Goal: Task Accomplishment & Management: Manage account settings

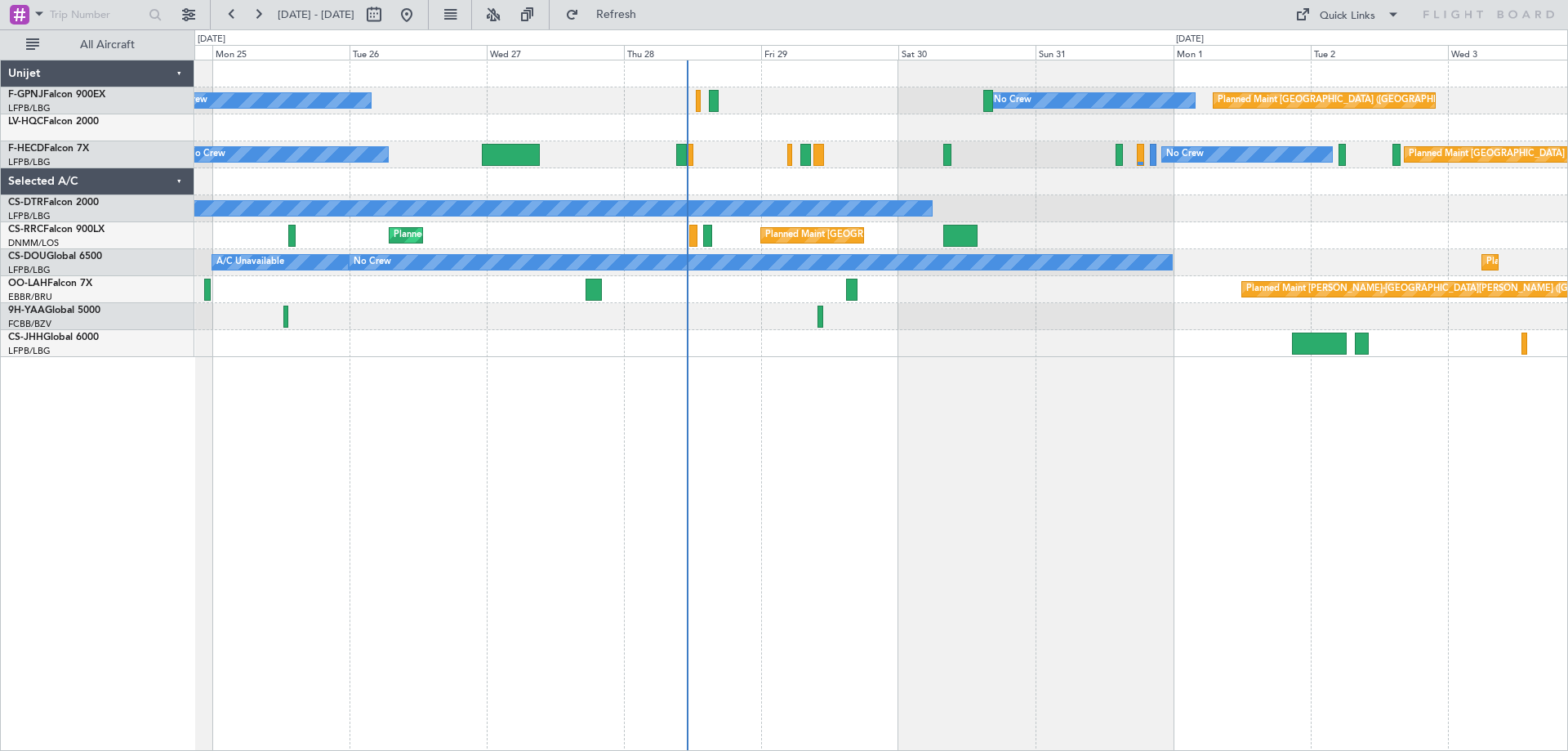
click at [1065, 491] on div "No Crew No Crew Planned Maint [GEOGRAPHIC_DATA] ([GEOGRAPHIC_DATA]) No Crew [GE…" at bounding box center [881, 405] width 1374 height 691
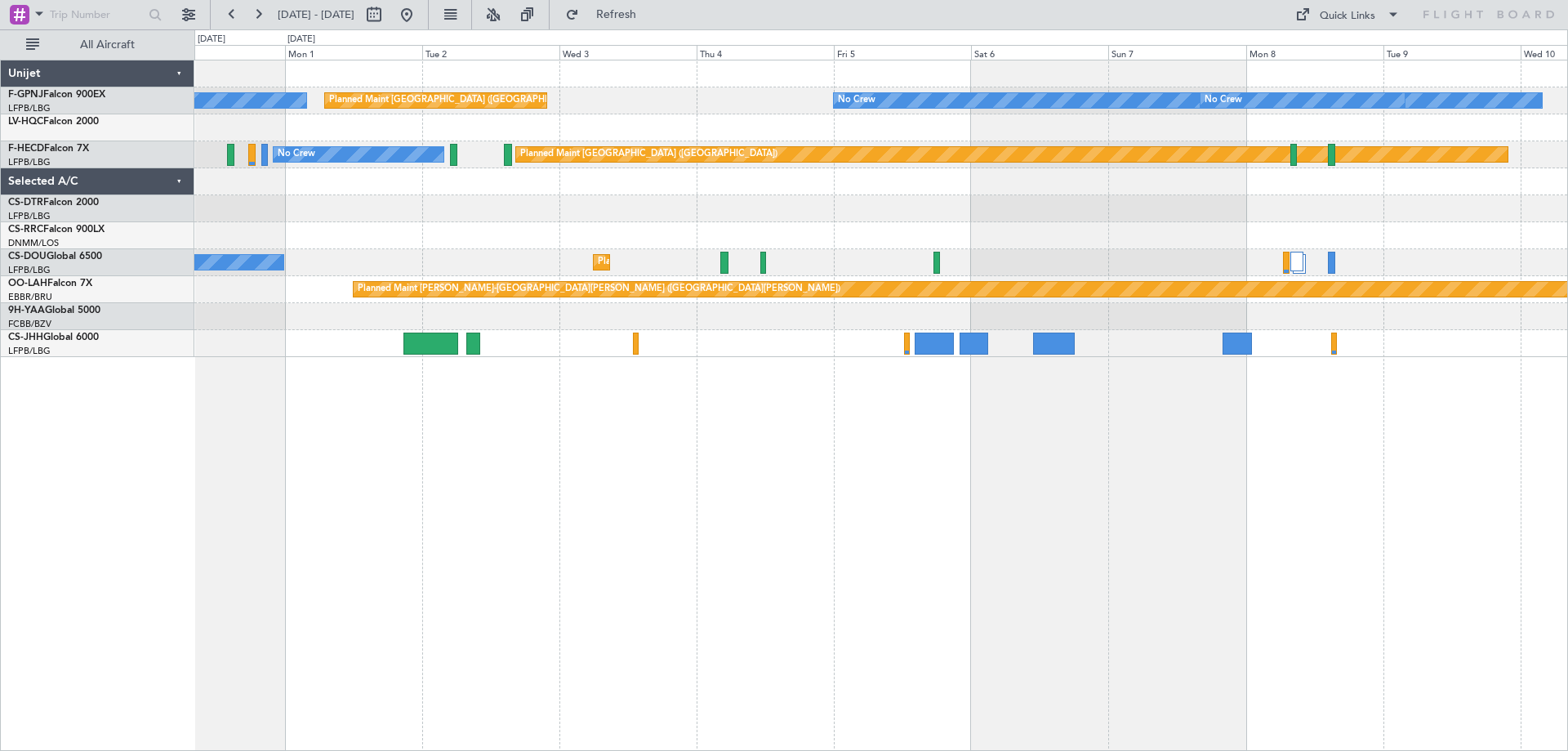
click at [462, 236] on div "Planned Maint [GEOGRAPHIC_DATA] ([GEOGRAPHIC_DATA])" at bounding box center [880, 236] width 1373 height 27
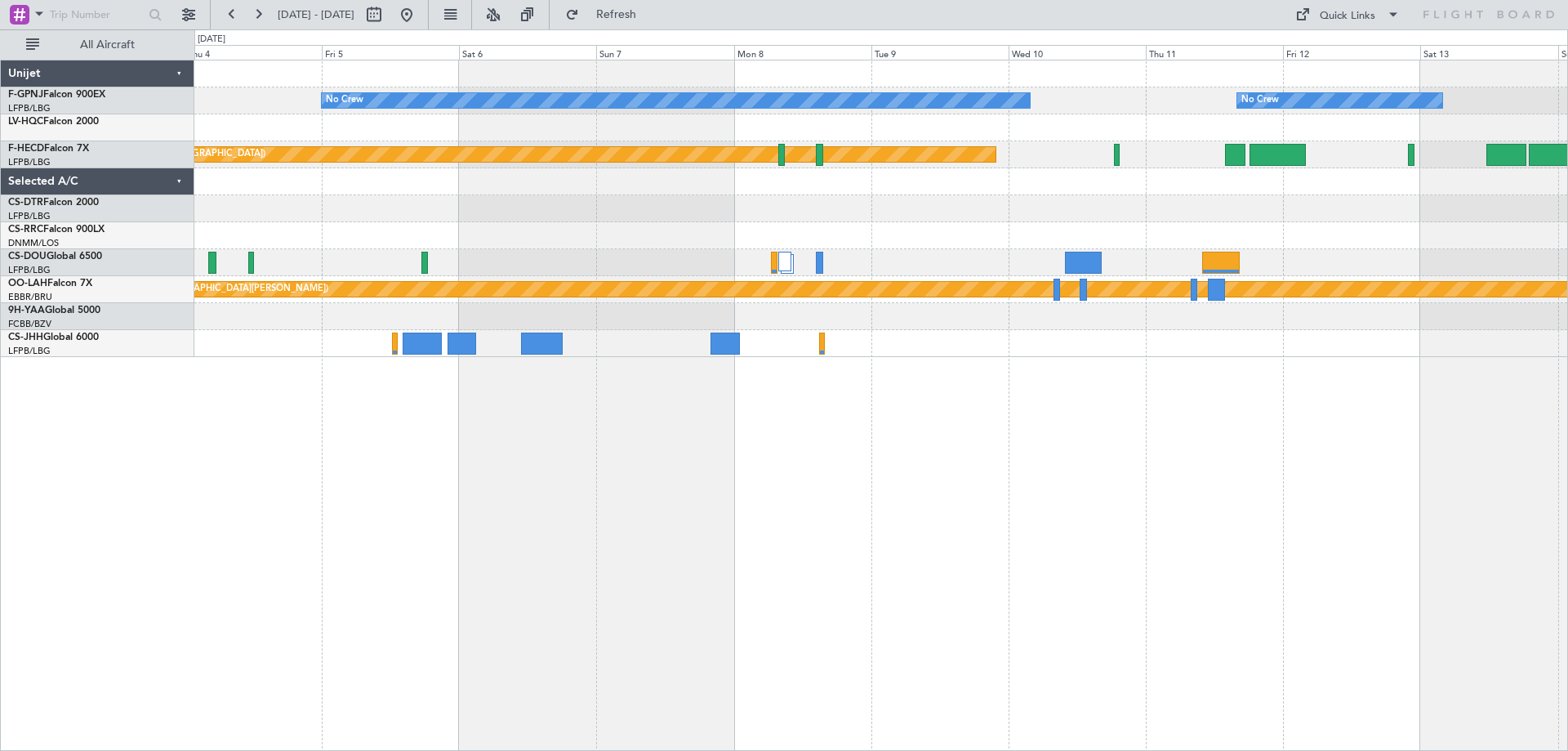
click at [679, 170] on div at bounding box center [880, 181] width 1373 height 27
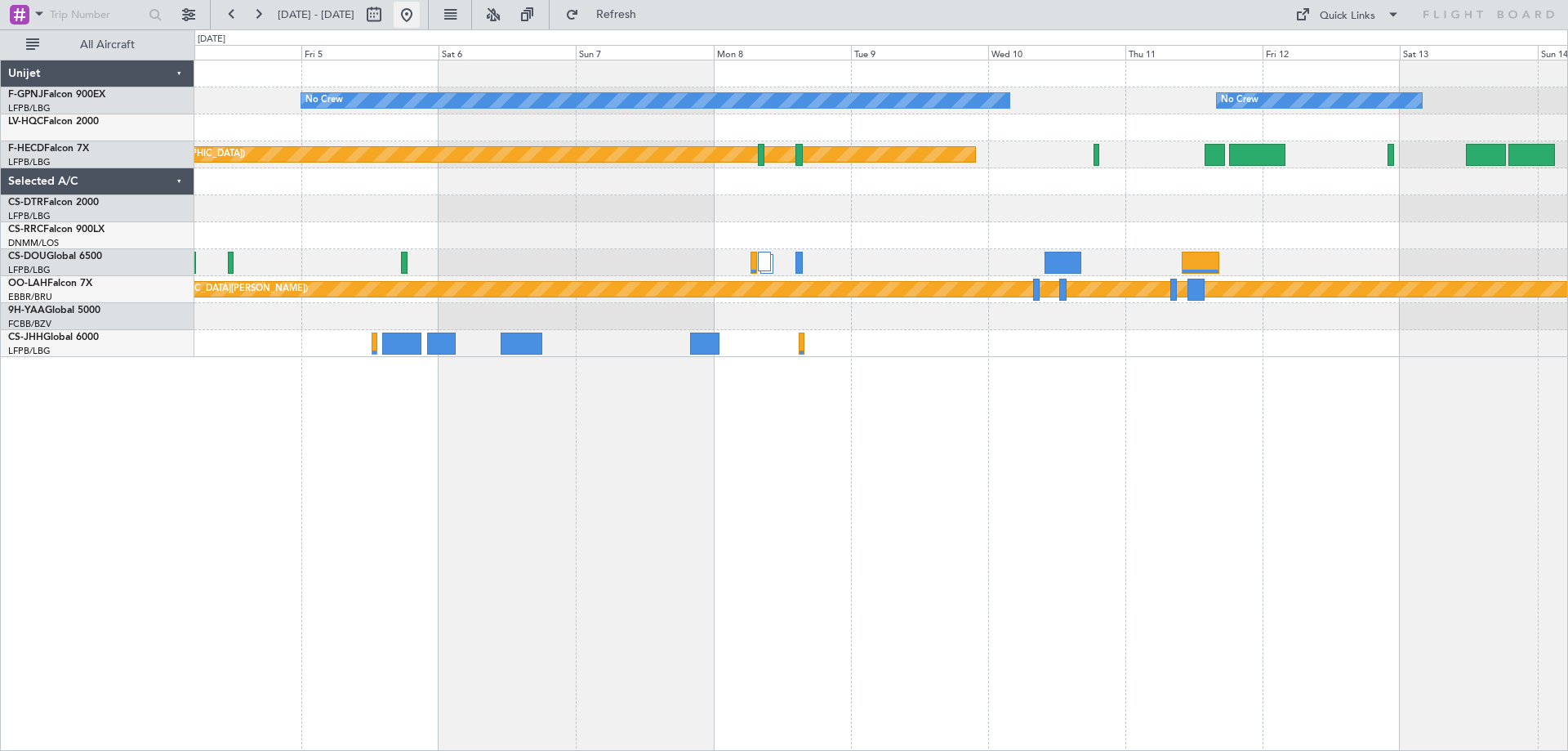
click at [420, 16] on button at bounding box center [406, 14] width 26 height 26
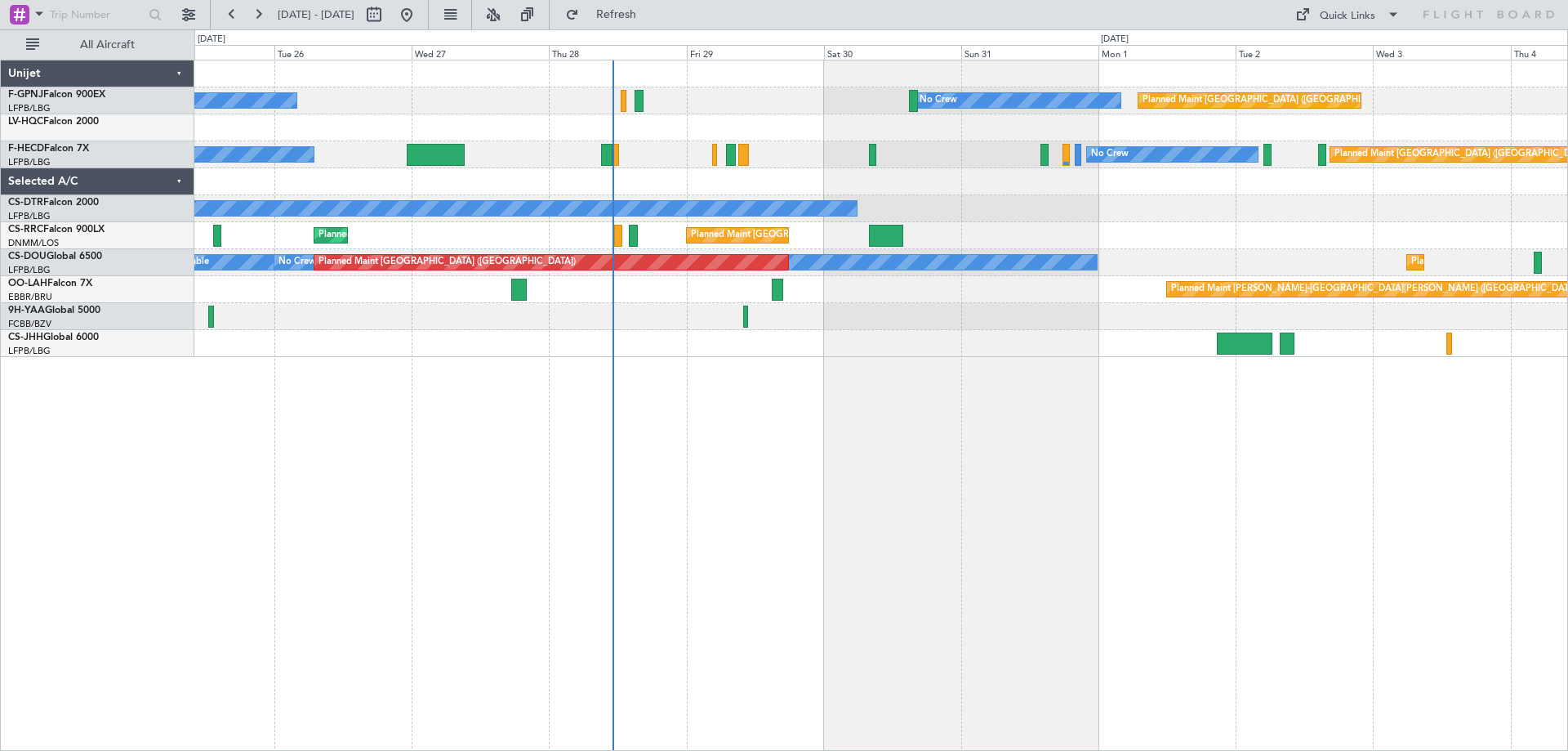
click at [586, 480] on div "Planned Maint [GEOGRAPHIC_DATA] ([GEOGRAPHIC_DATA]) No Crew No Crew No Crew No …" at bounding box center [881, 405] width 1374 height 691
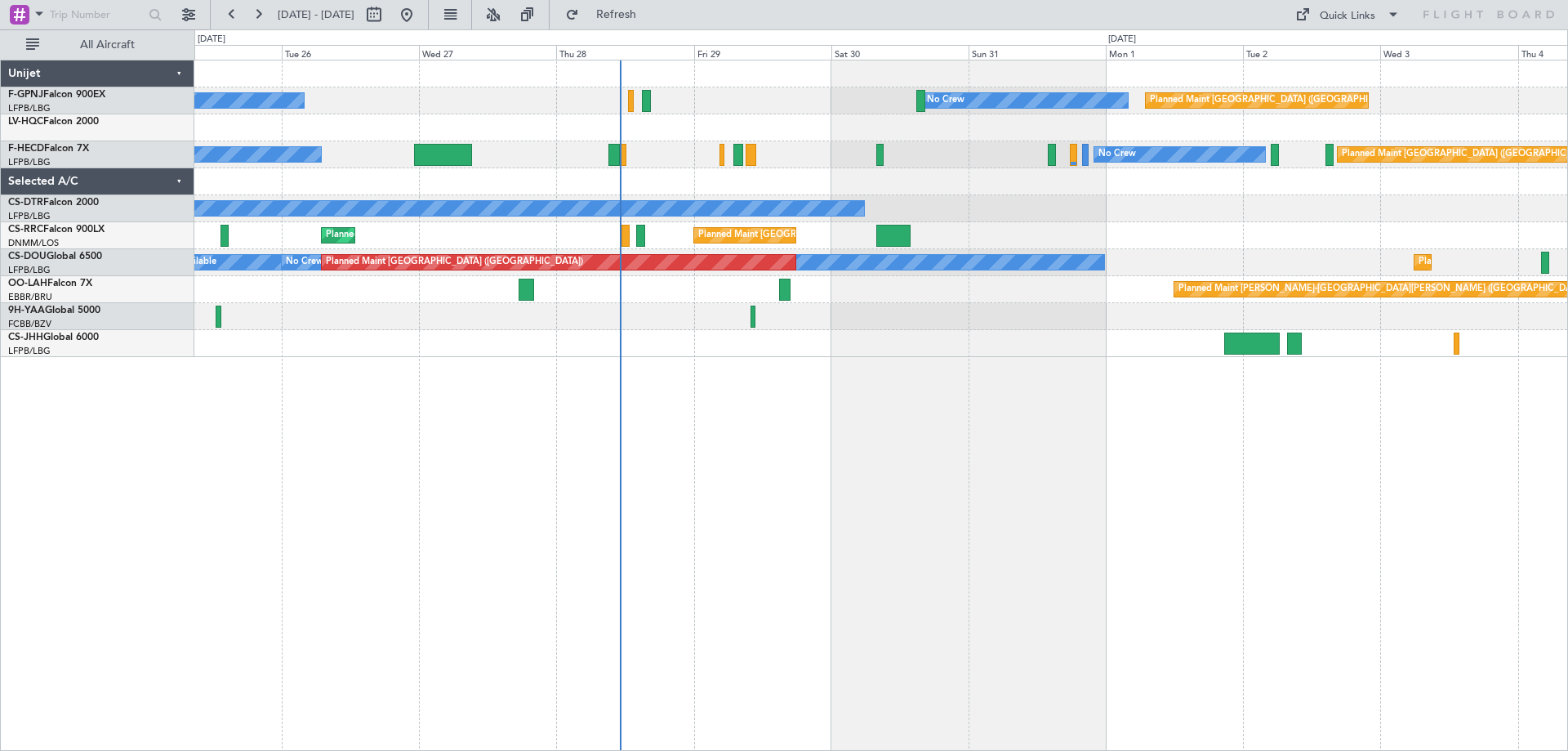
click at [941, 445] on div "Planned Maint [GEOGRAPHIC_DATA] ([GEOGRAPHIC_DATA]) No Crew No Crew No Crew No …" at bounding box center [881, 405] width 1374 height 691
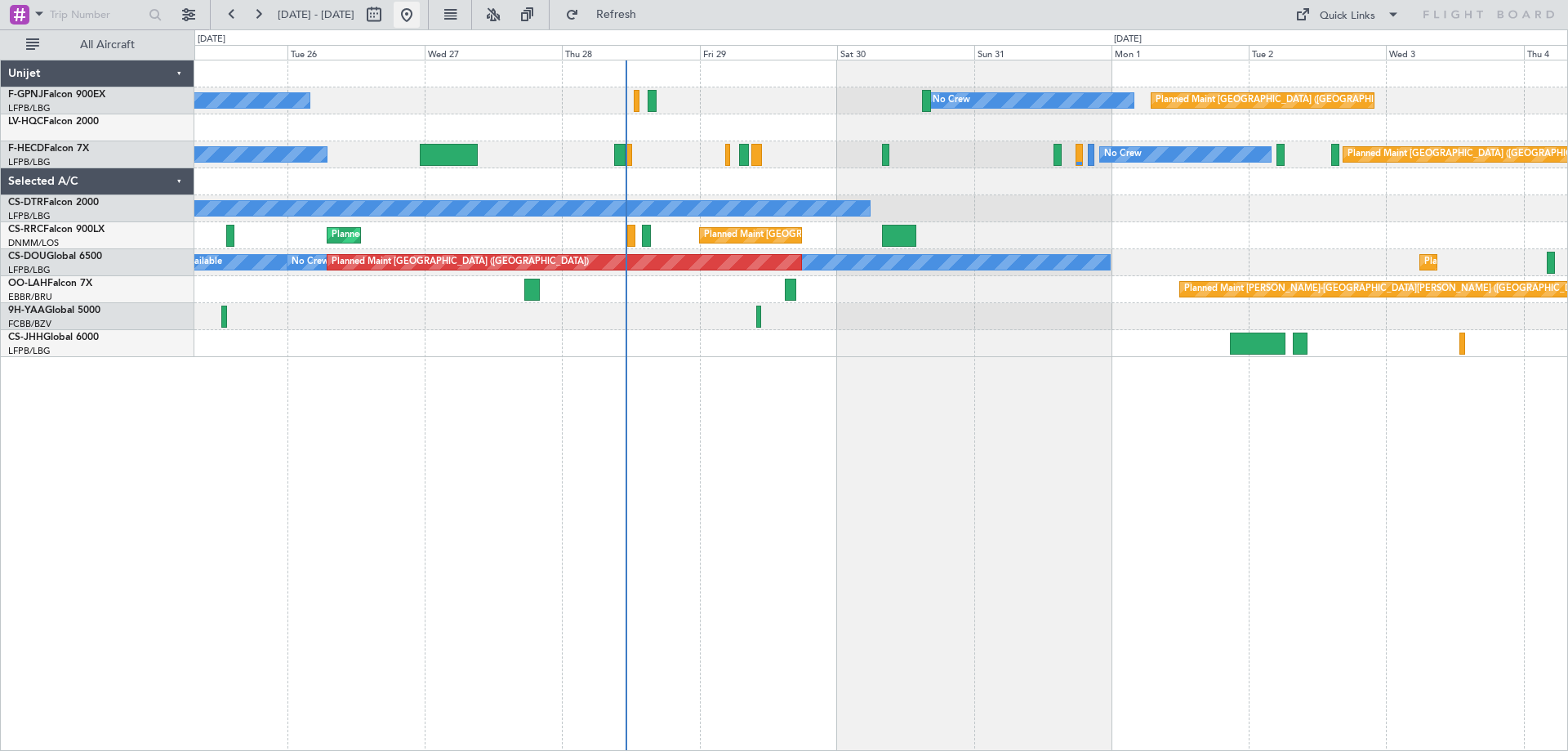
click at [420, 15] on button at bounding box center [406, 14] width 26 height 26
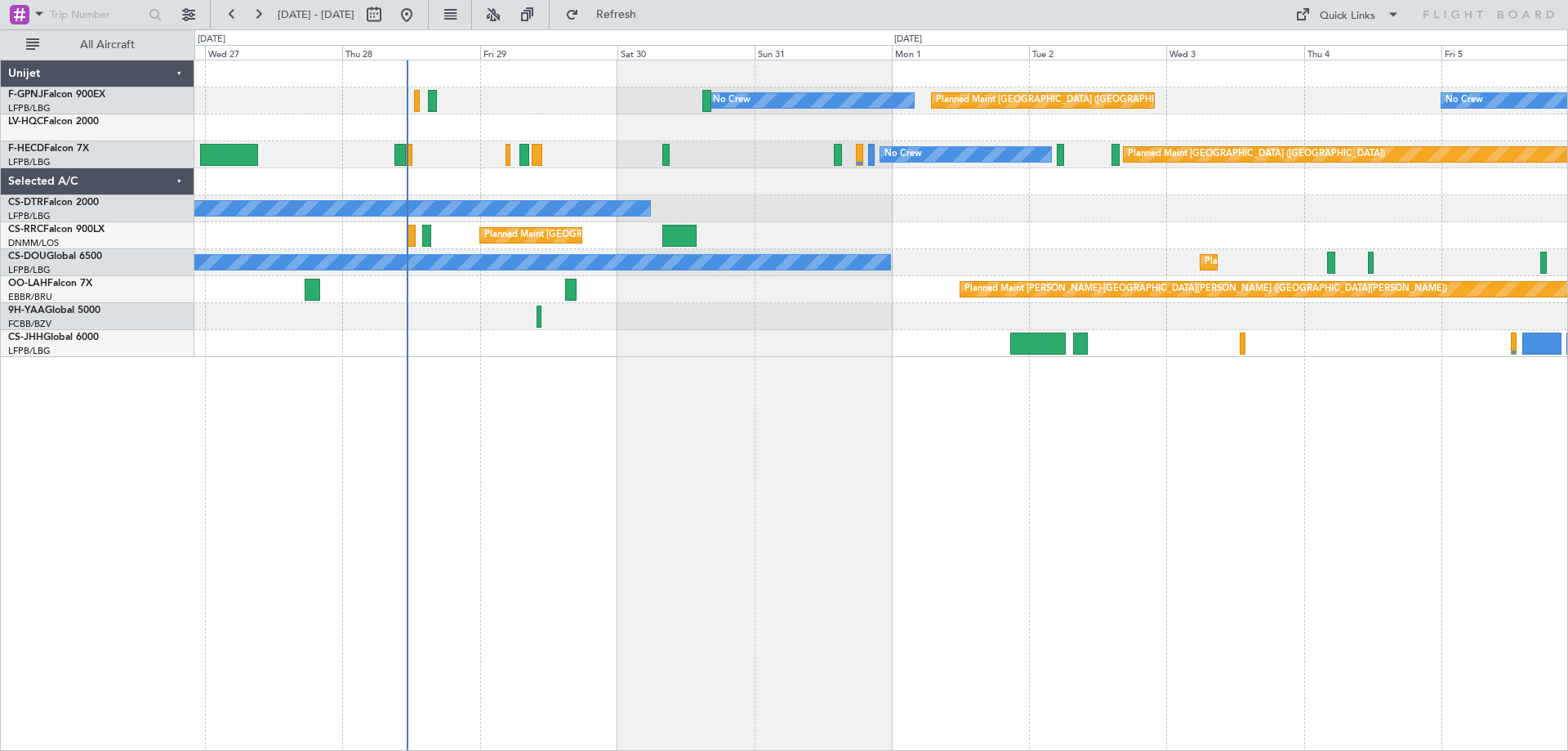
click at [784, 352] on div at bounding box center [880, 344] width 1373 height 27
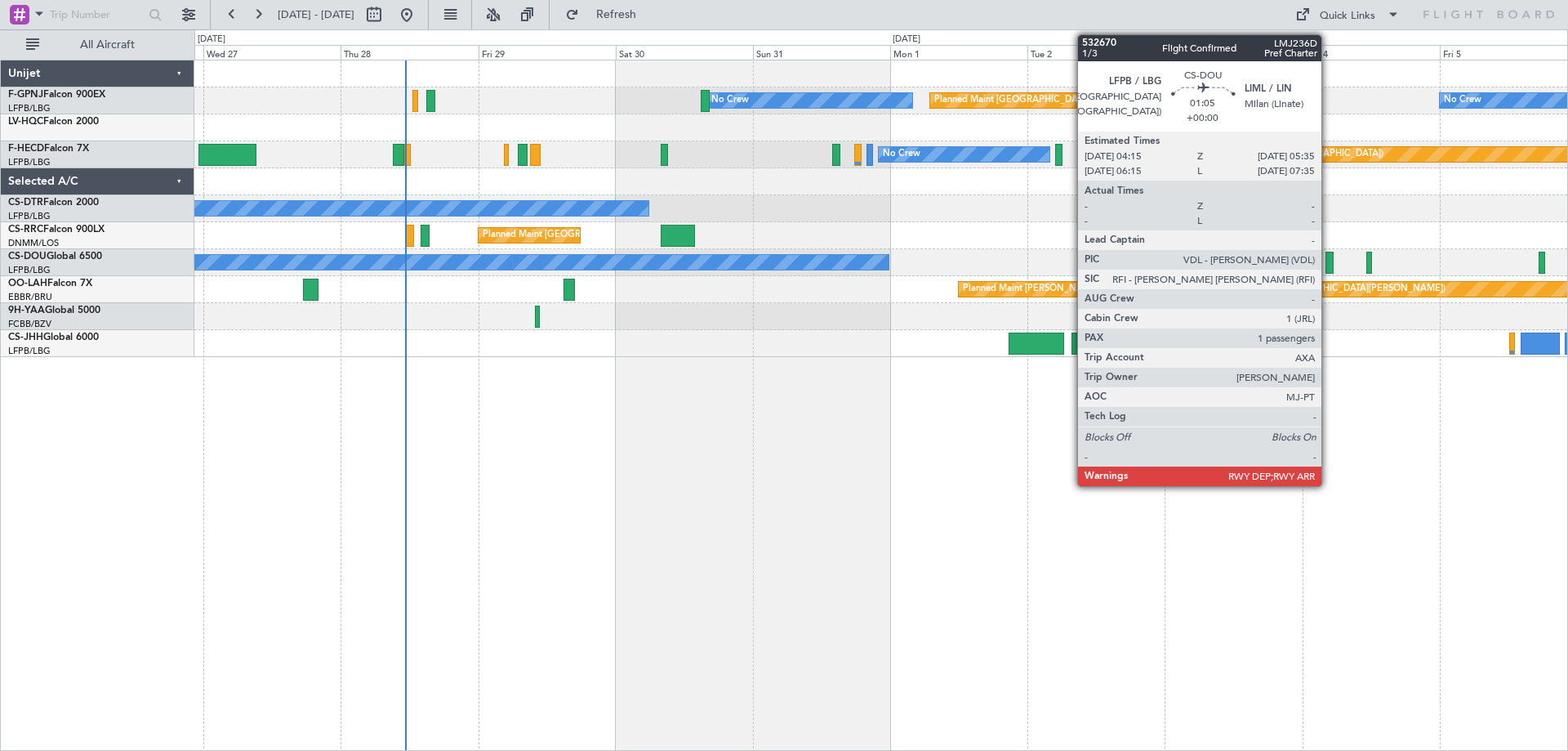
click at [1329, 264] on div at bounding box center [1330, 263] width 8 height 22
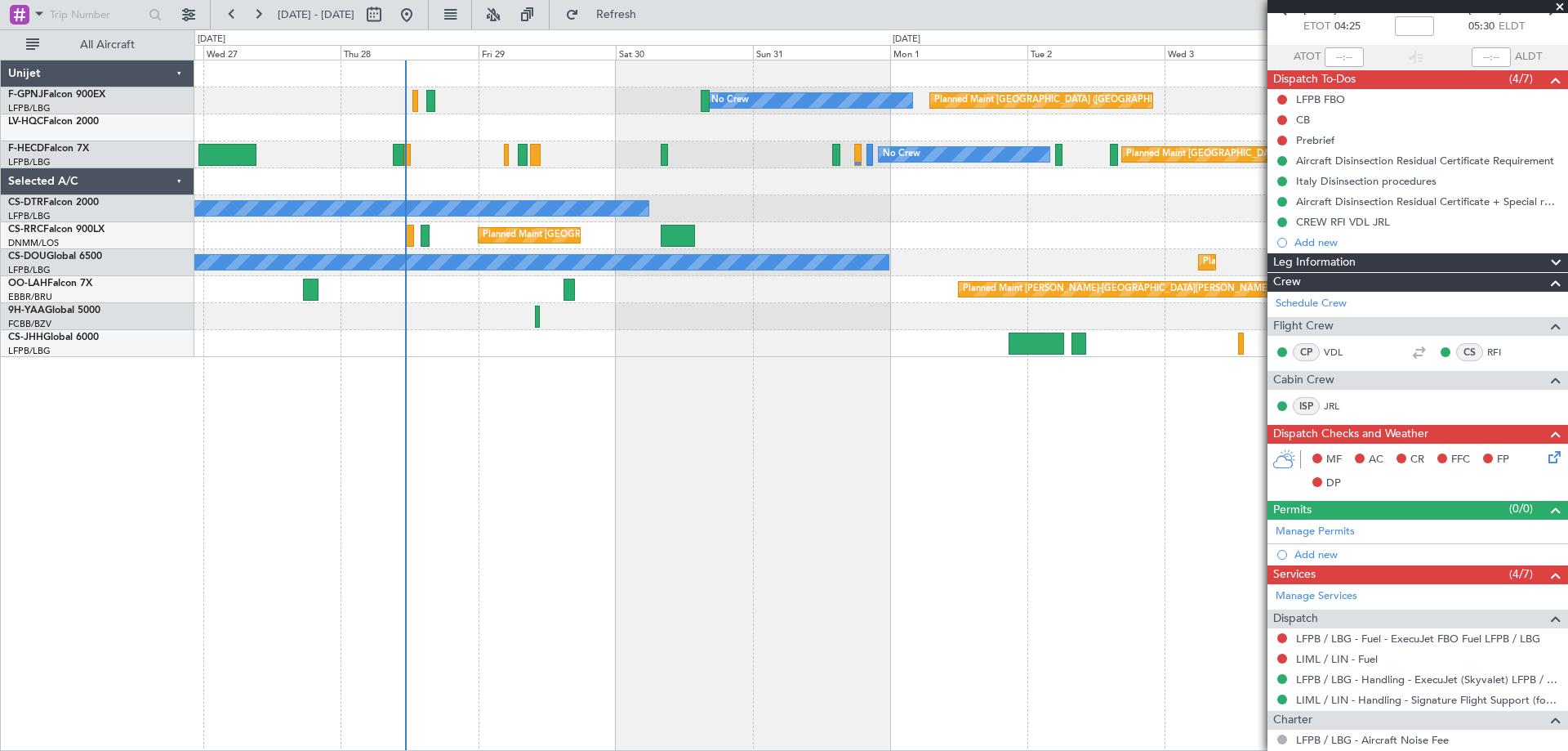
scroll to position [89, 0]
click at [1335, 351] on link "VDL" at bounding box center [1343, 353] width 37 height 15
click at [1487, 353] on link "RFI" at bounding box center [1506, 353] width 37 height 15
click at [1313, 309] on link "Schedule Crew" at bounding box center [1311, 304] width 71 height 16
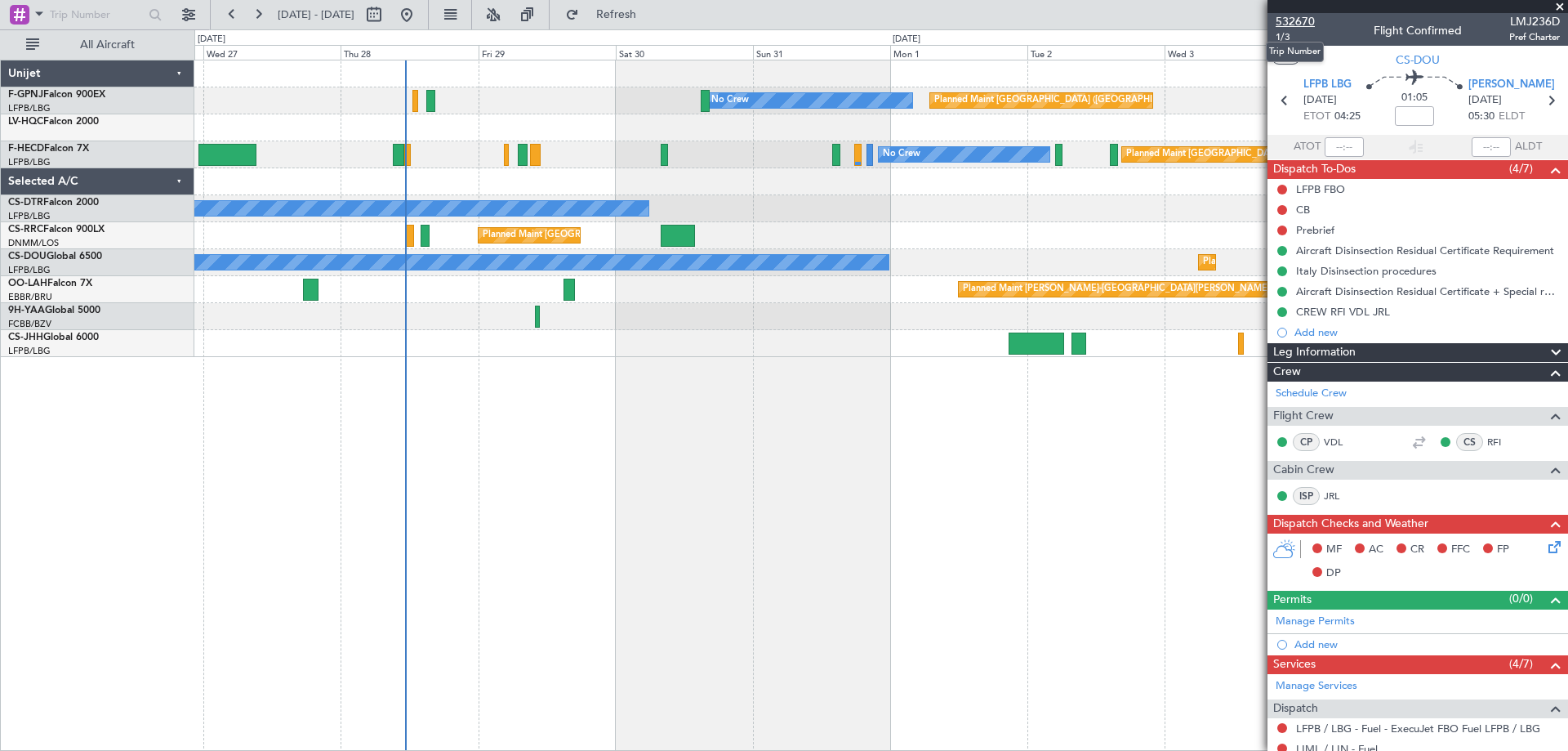
click at [1300, 16] on span "532670" at bounding box center [1295, 22] width 39 height 17
click at [1560, 4] on span at bounding box center [1560, 8] width 16 height 15
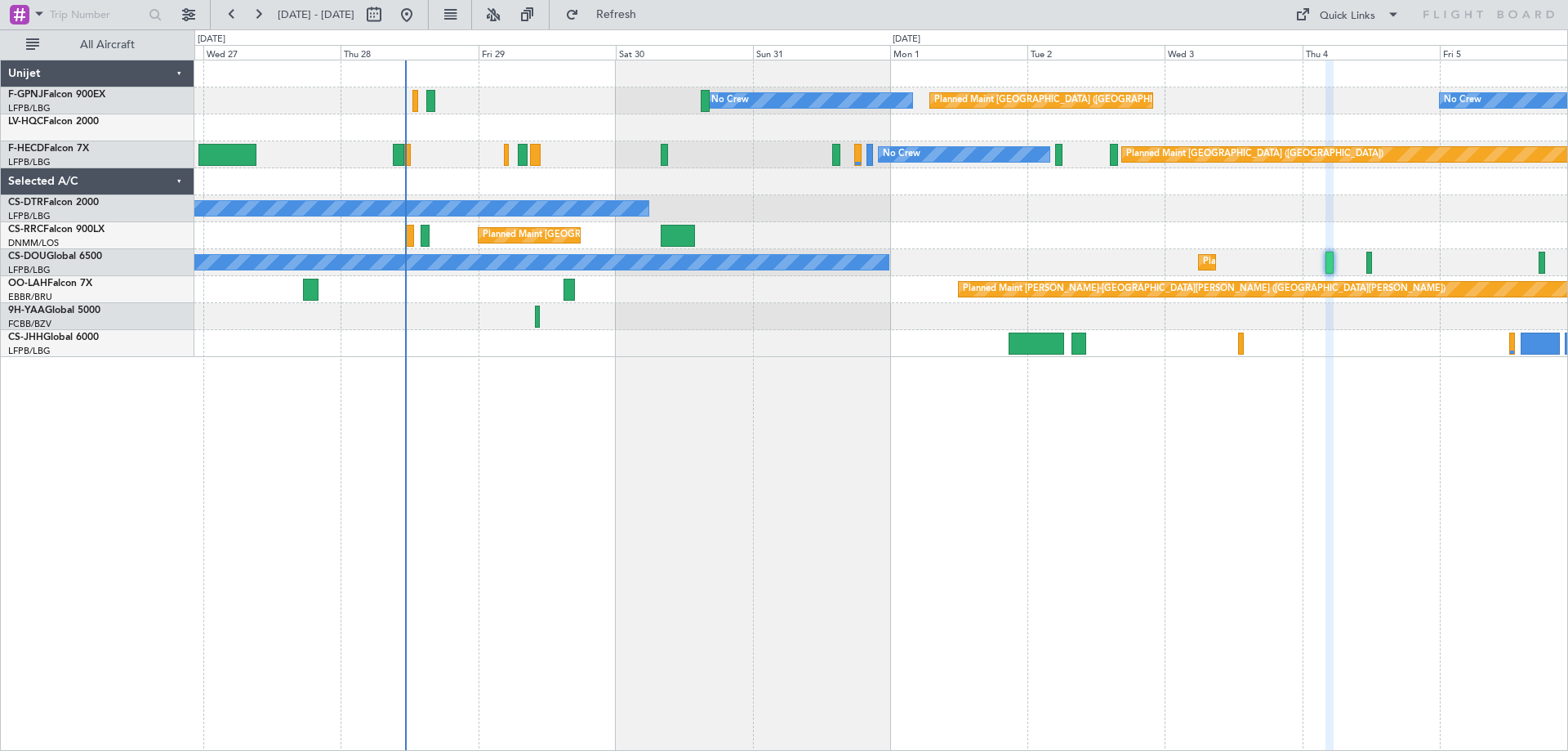
type input "0"
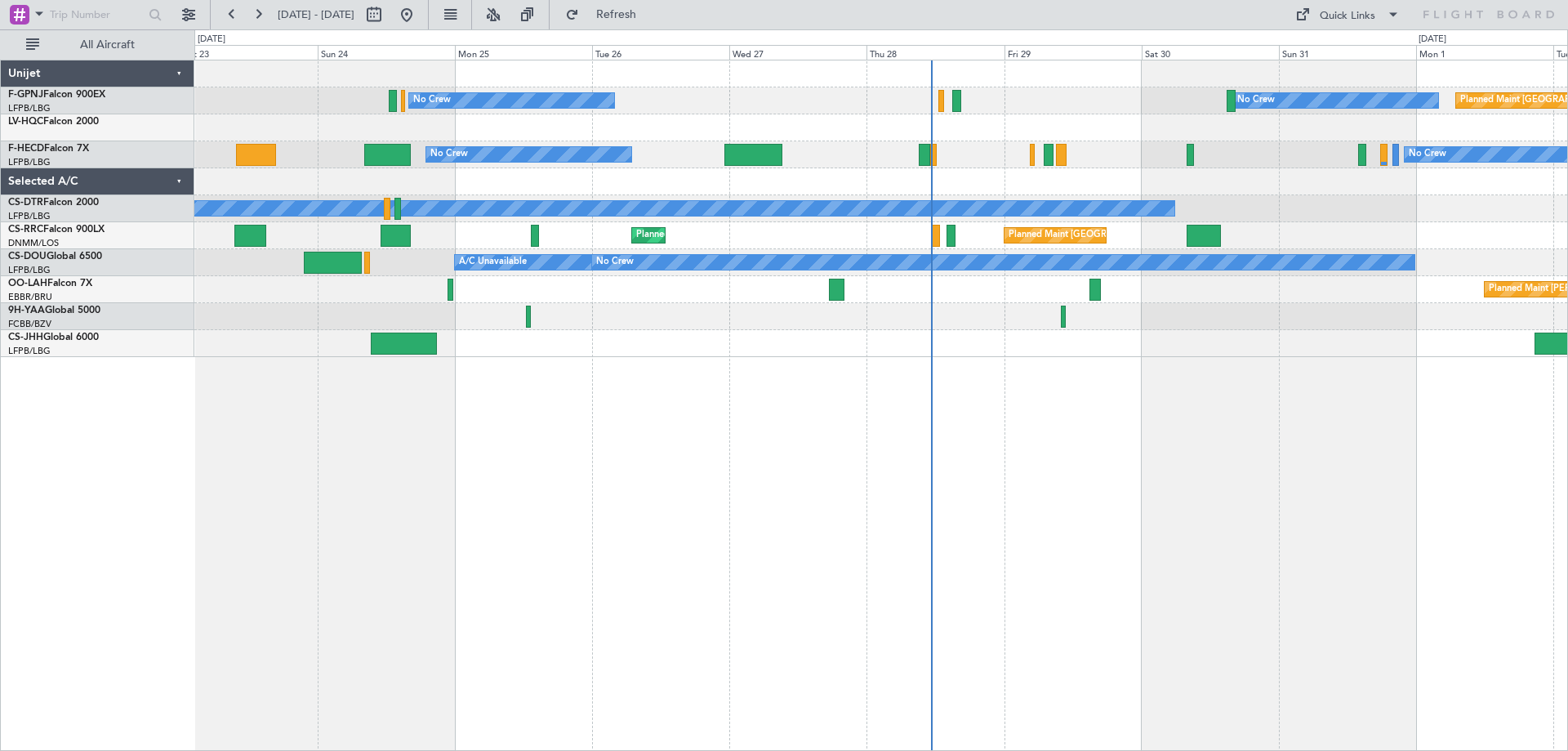
click at [768, 403] on div "No Crew Planned Maint [GEOGRAPHIC_DATA] ([GEOGRAPHIC_DATA]) No Crew [GEOGRAPHIC…" at bounding box center [881, 405] width 1374 height 691
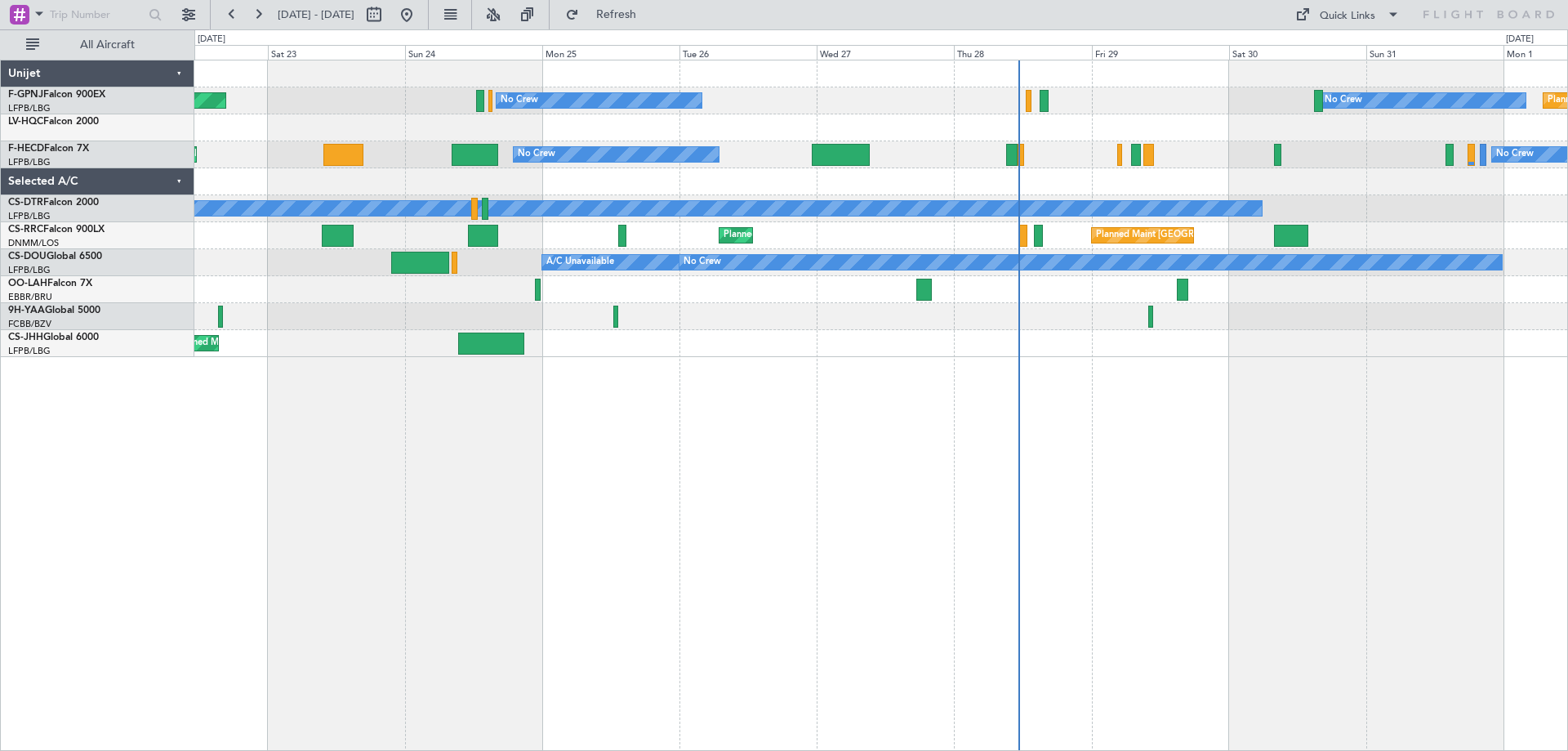
click at [838, 370] on div "No Crew Planned Maint [GEOGRAPHIC_DATA] ([GEOGRAPHIC_DATA]) No Crew [GEOGRAPHIC…" at bounding box center [881, 405] width 1374 height 691
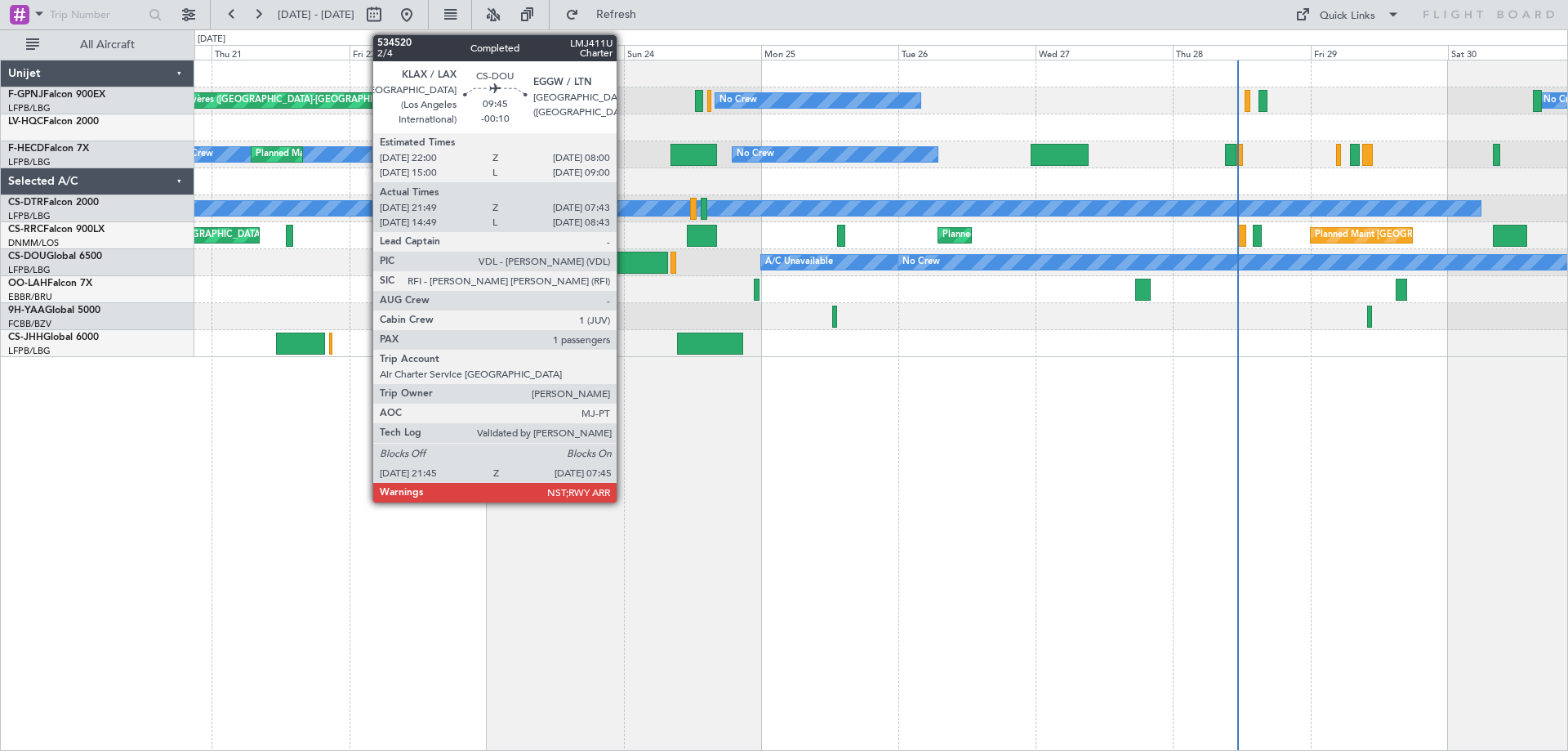
click at [624, 264] on div at bounding box center [639, 263] width 58 height 22
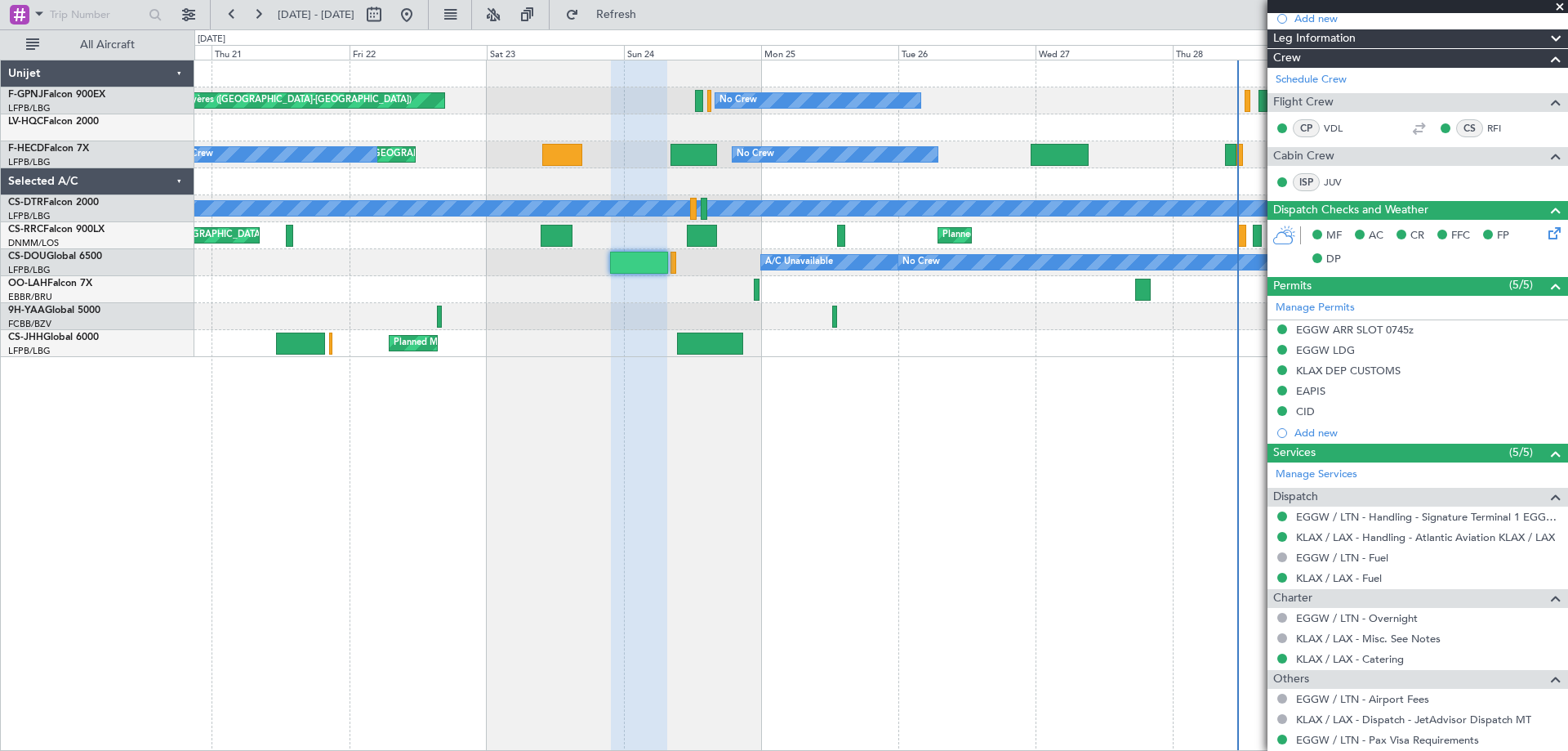
scroll to position [293, 0]
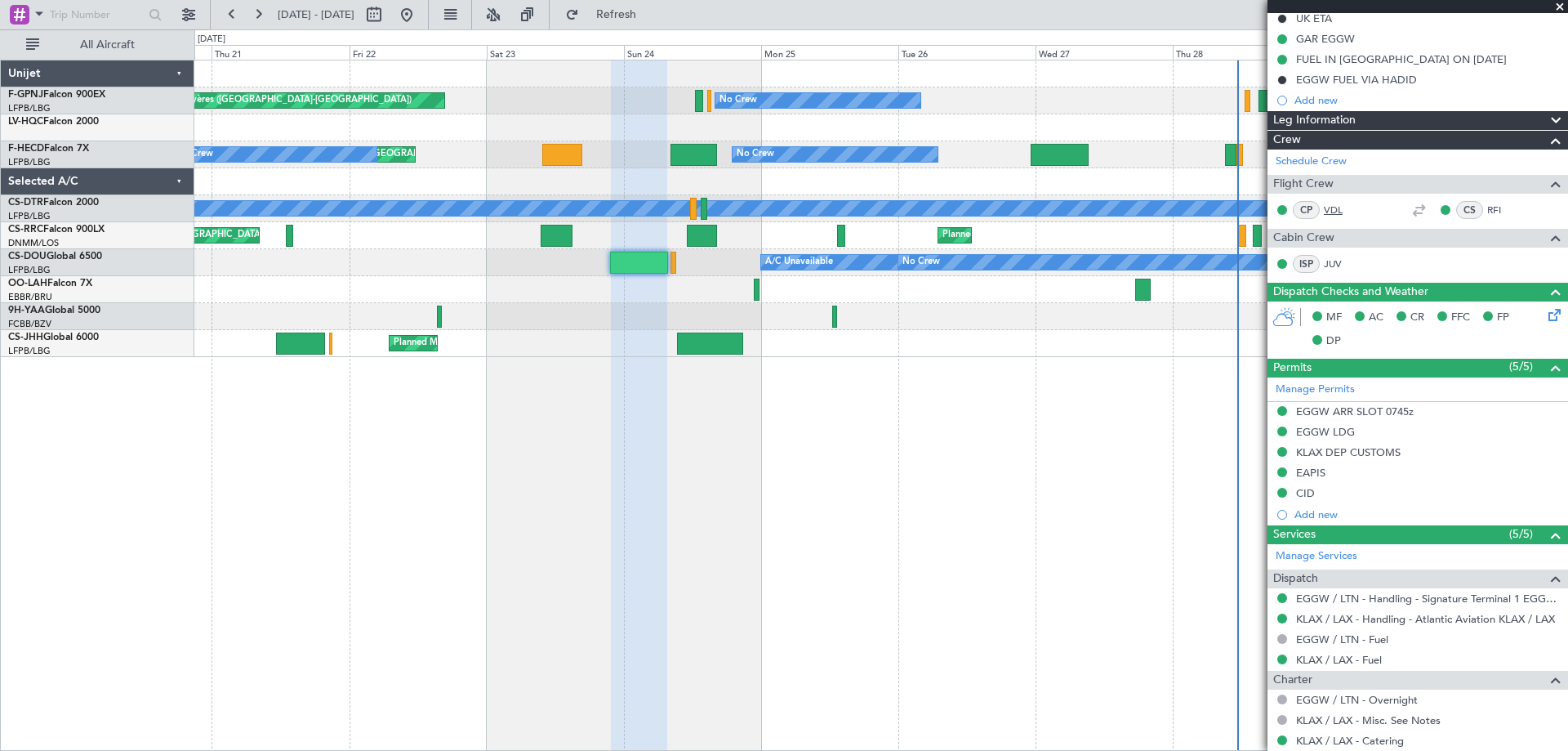
click at [1332, 208] on link "VDL" at bounding box center [1343, 210] width 37 height 15
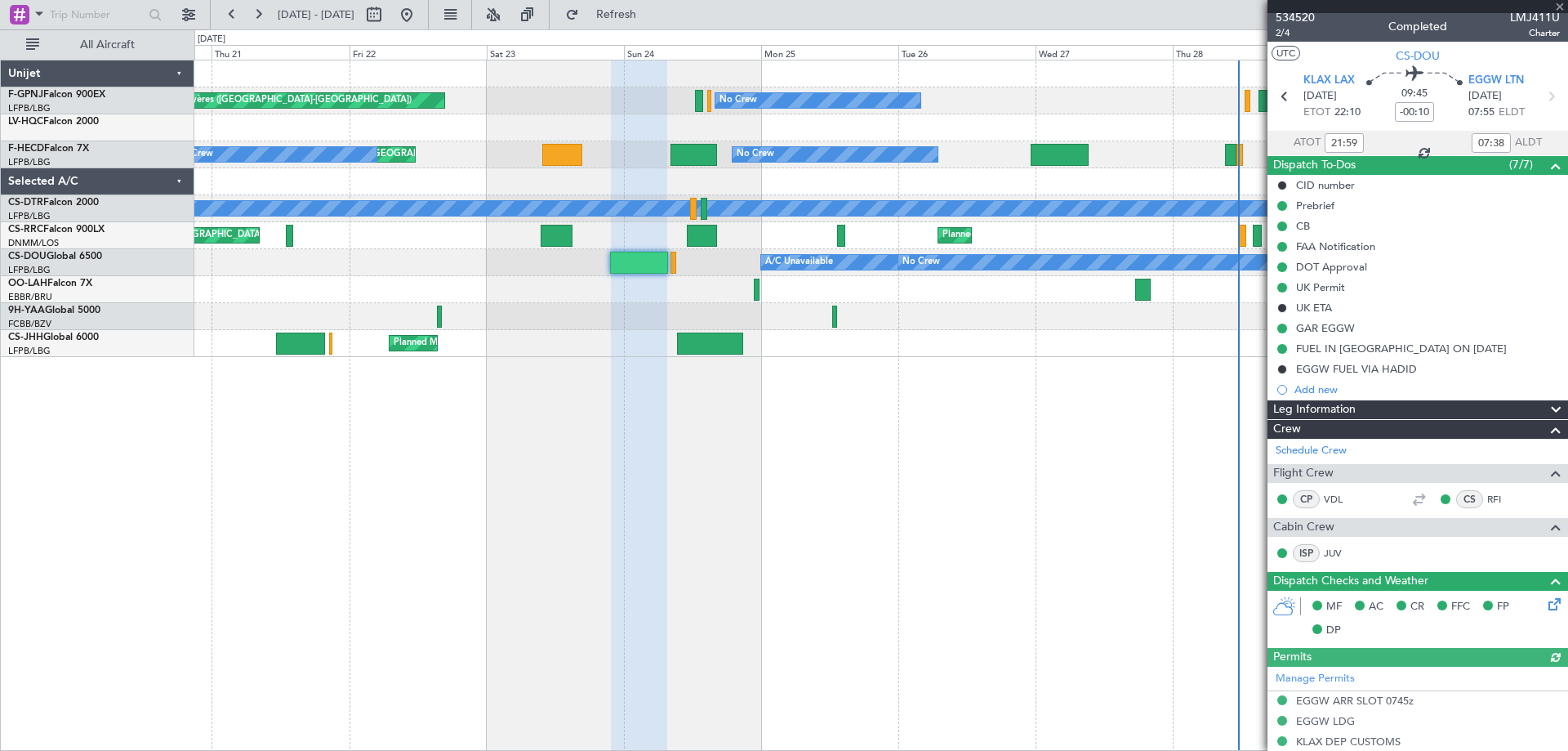
scroll to position [0, 0]
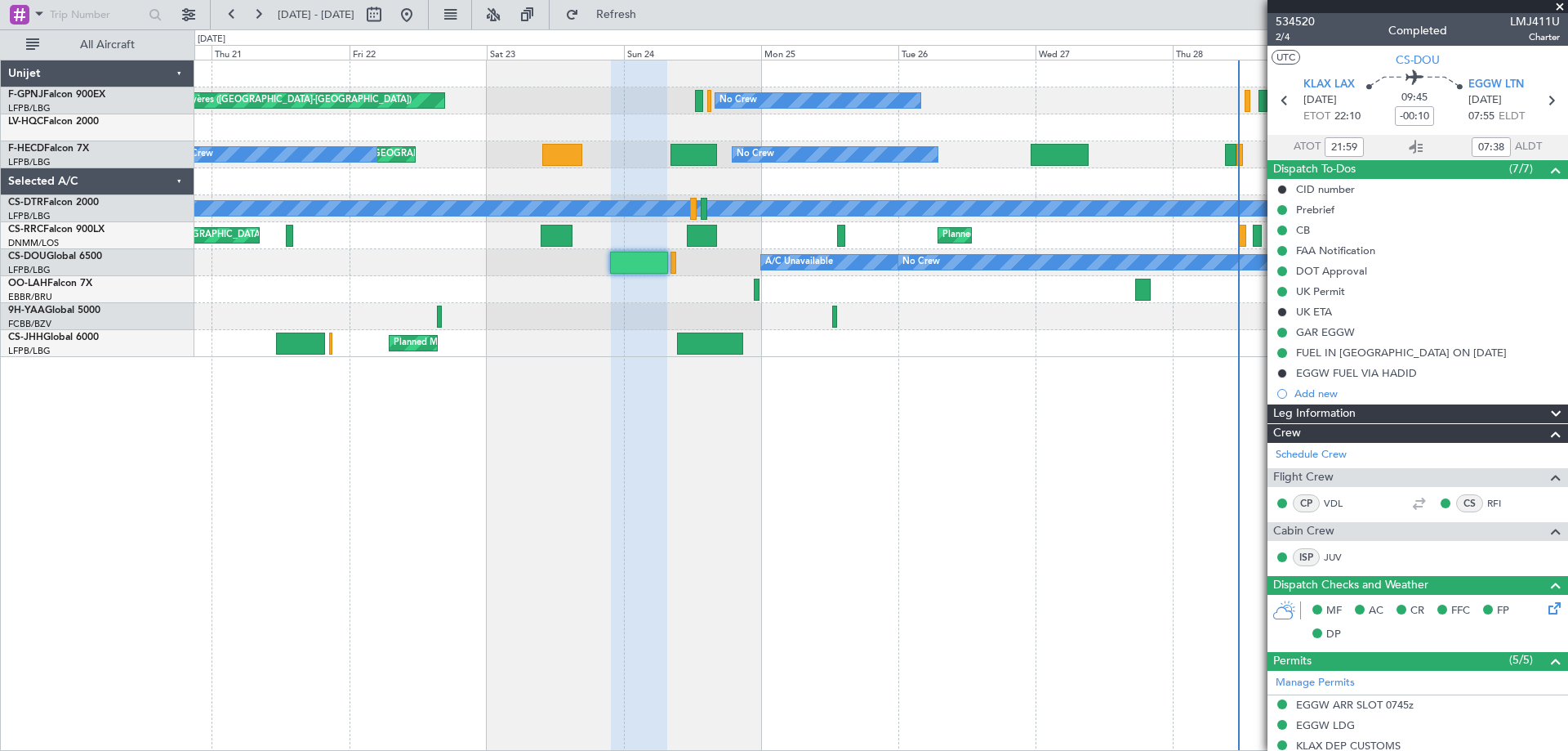
click at [1563, 9] on span at bounding box center [1560, 8] width 16 height 15
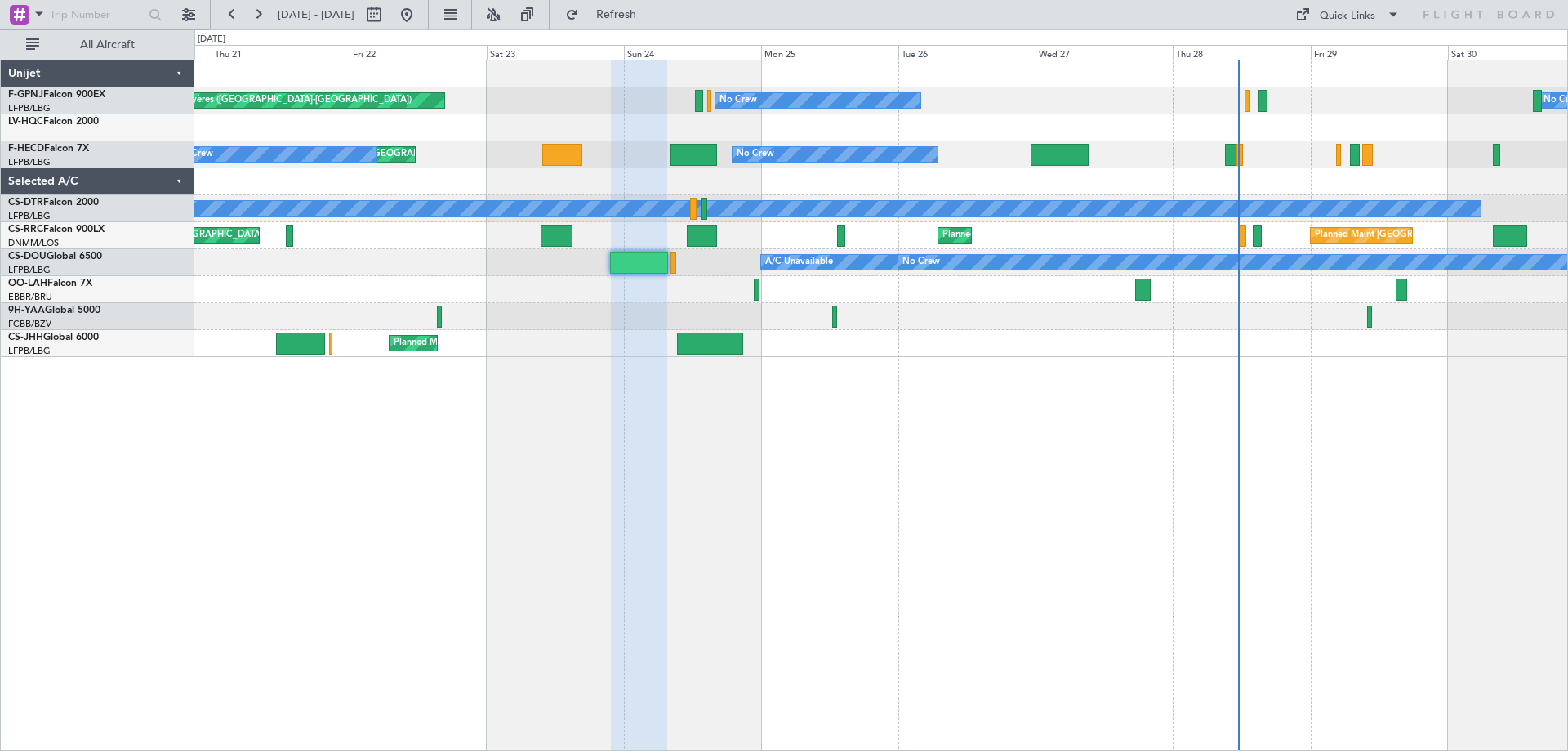
type input "0"
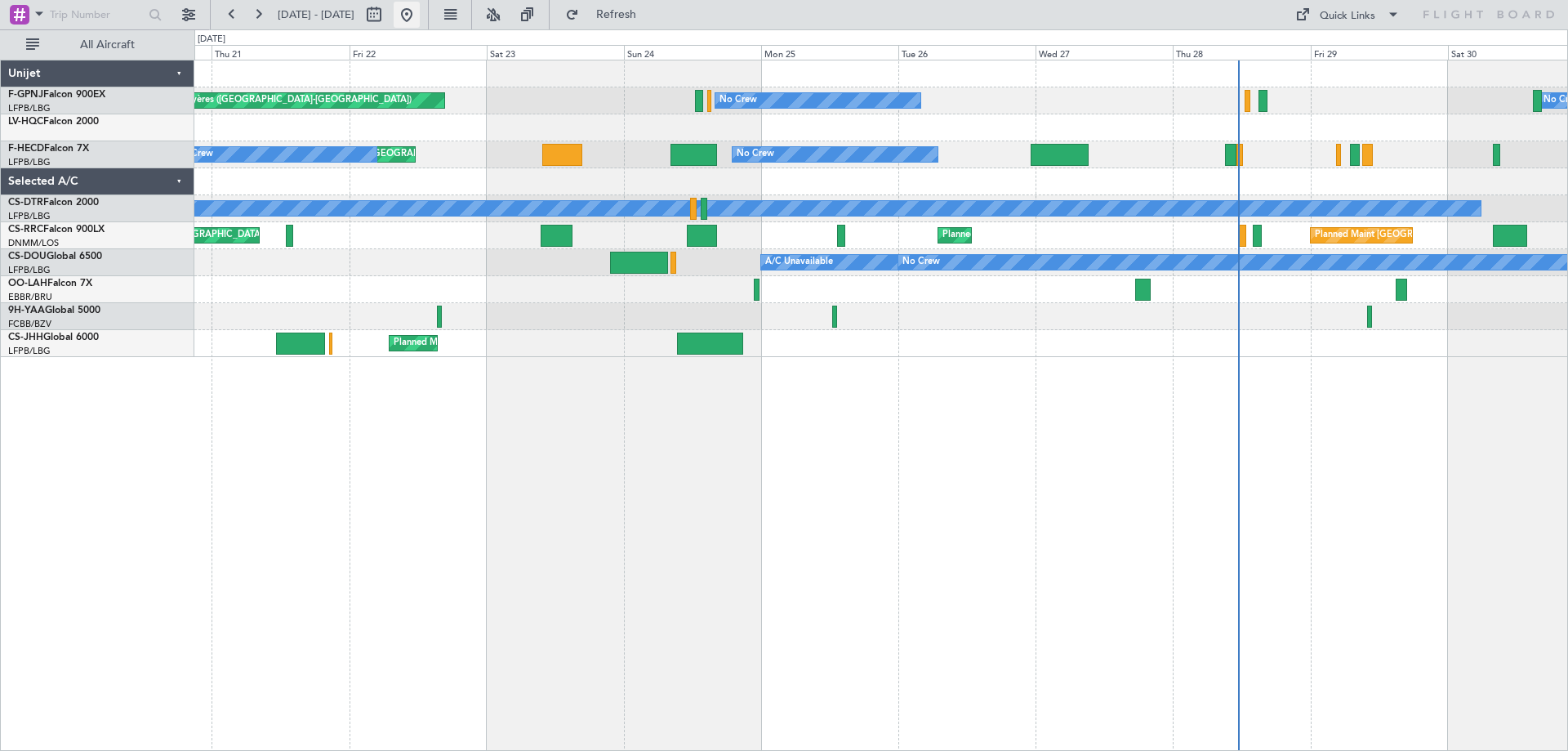
click at [420, 18] on button at bounding box center [406, 14] width 26 height 26
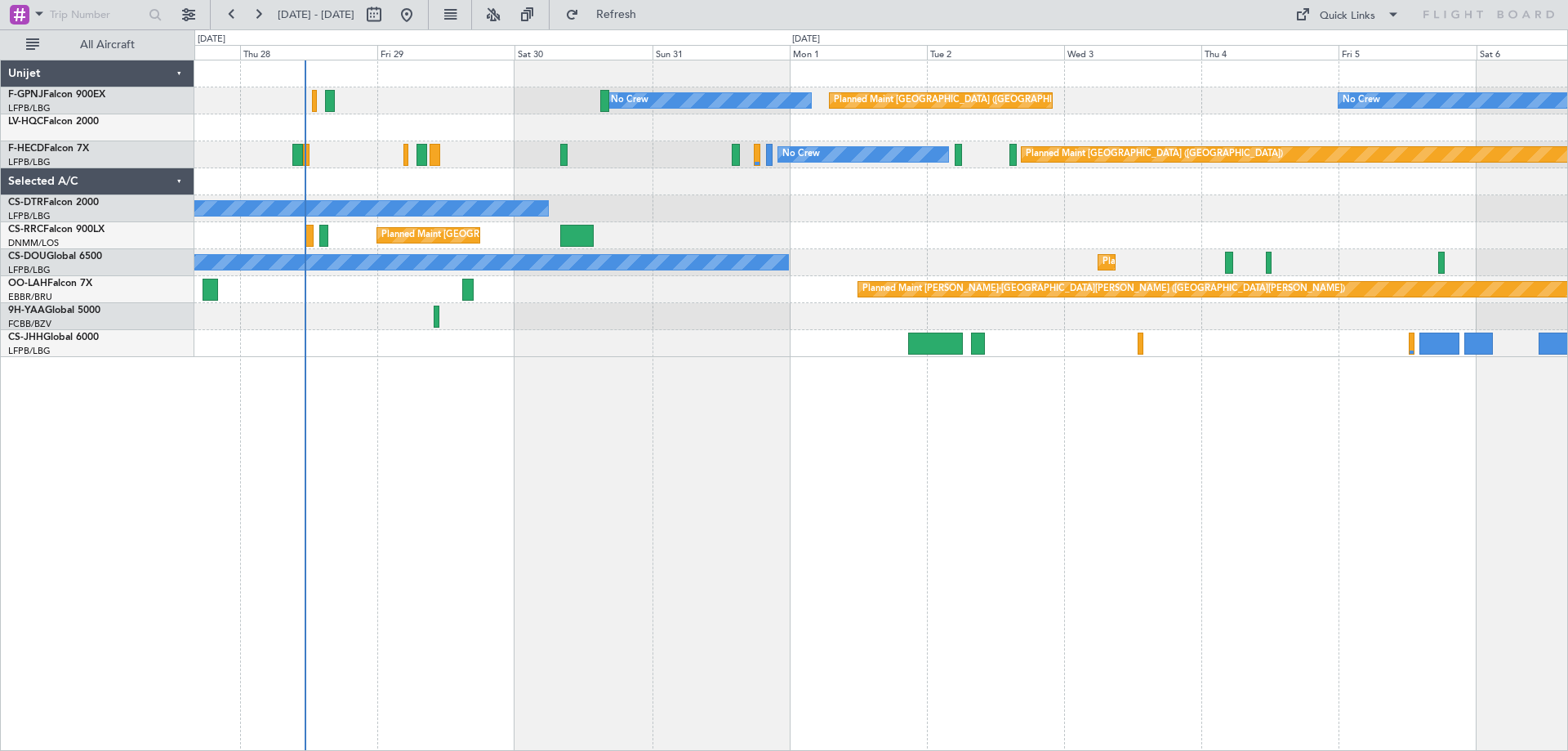
click at [689, 194] on div "No Crew Planned Maint [GEOGRAPHIC_DATA] ([GEOGRAPHIC_DATA]) No Crew No Crew No …" at bounding box center [880, 208] width 1373 height 297
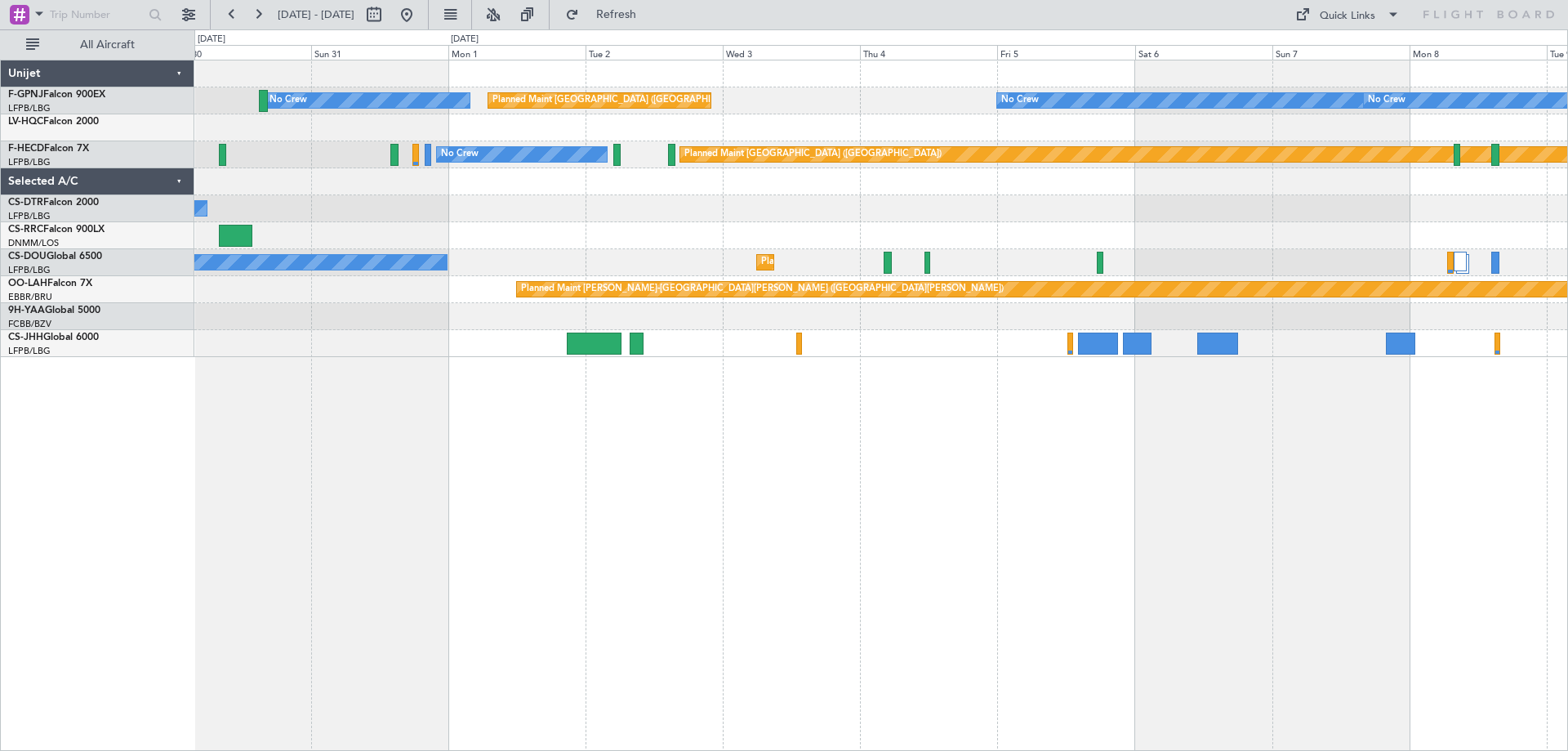
click at [753, 202] on div "No Crew" at bounding box center [880, 208] width 1373 height 27
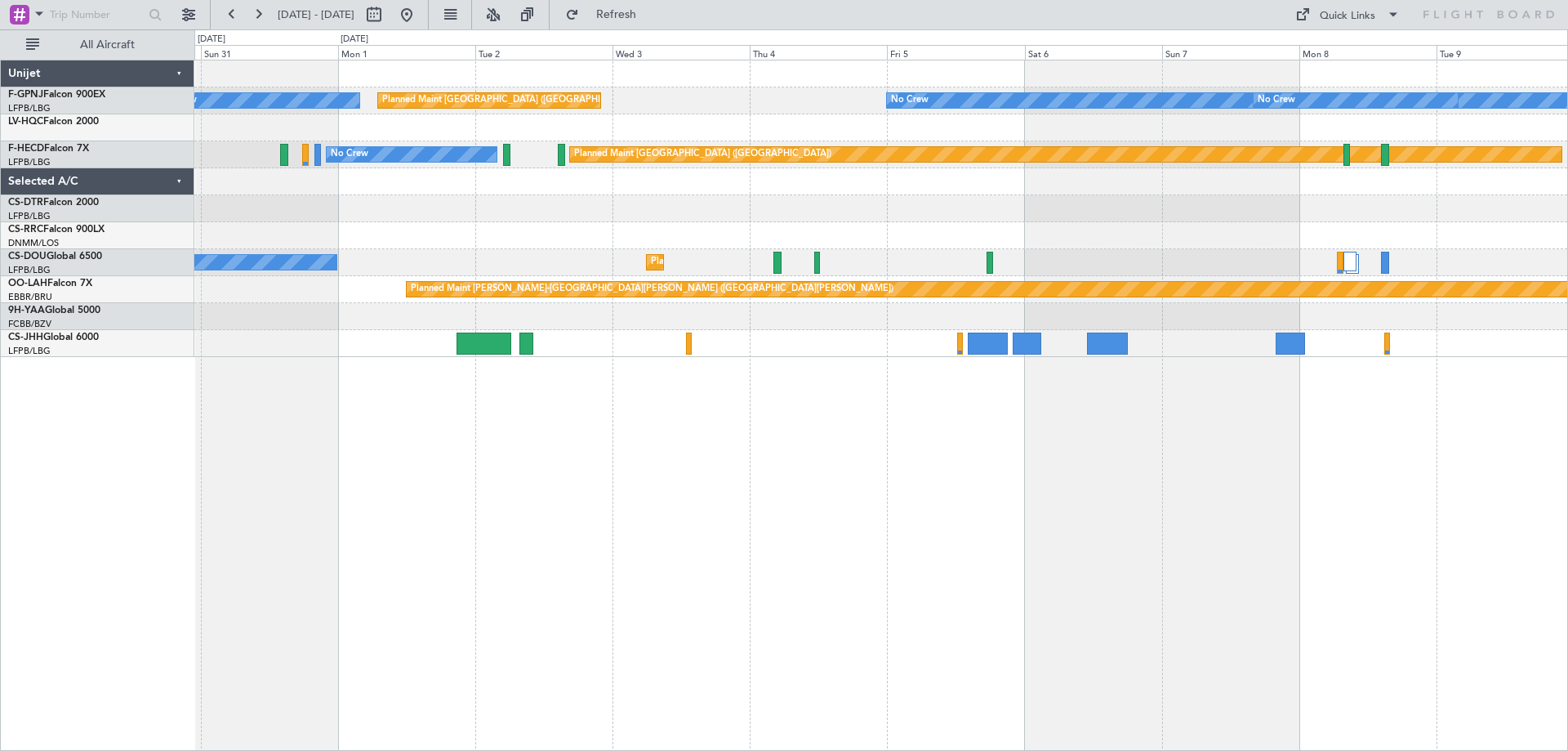
click at [953, 437] on div "No Crew Planned Maint [GEOGRAPHIC_DATA] ([GEOGRAPHIC_DATA]) No Crew No Crew No …" at bounding box center [881, 405] width 1374 height 691
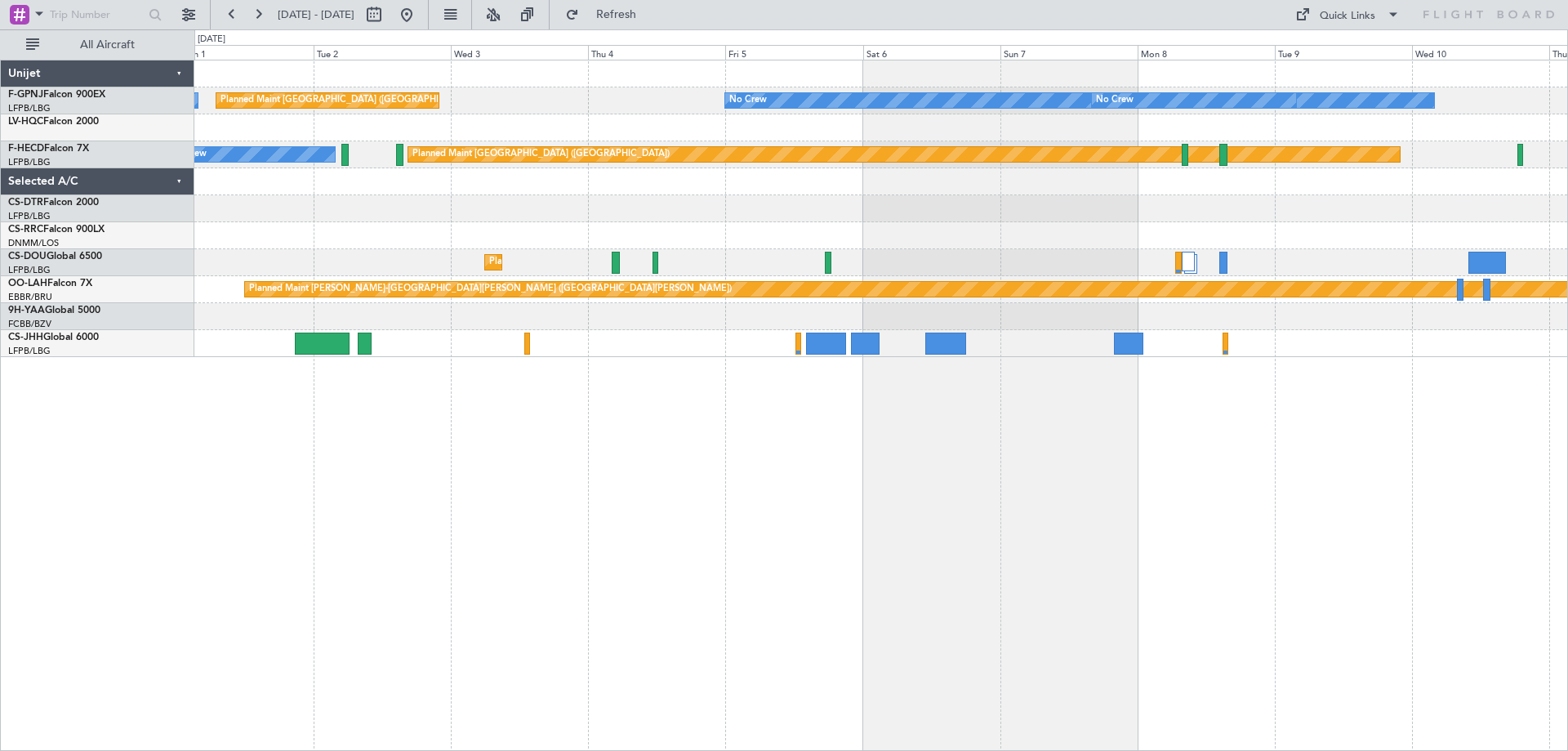
click at [1041, 454] on div "No Crew Planned Maint [GEOGRAPHIC_DATA] ([GEOGRAPHIC_DATA]) No Crew No Crew No …" at bounding box center [881, 405] width 1374 height 691
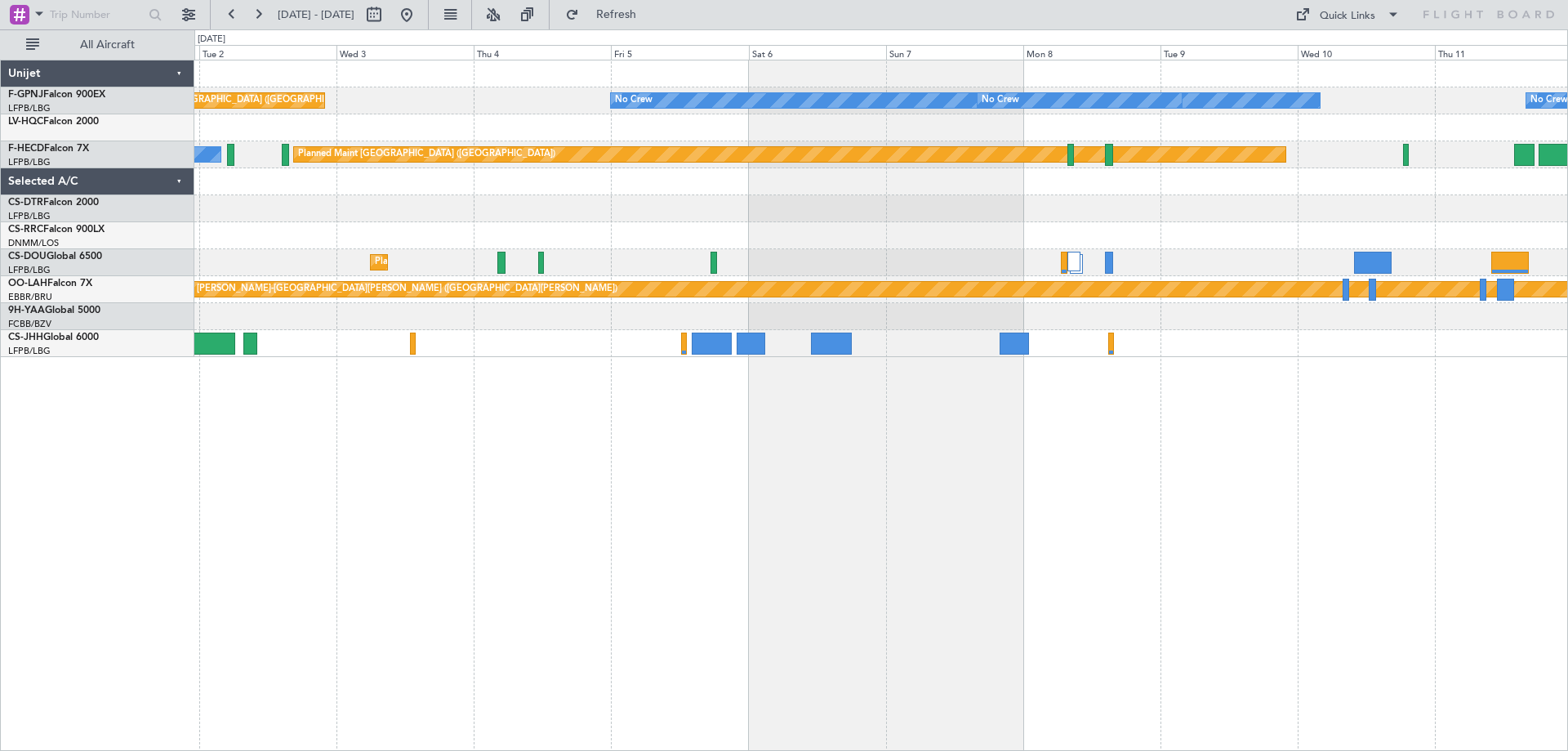
click at [836, 428] on div "Planned Maint [GEOGRAPHIC_DATA] ([GEOGRAPHIC_DATA]) No Crew No Crew No Crew No …" at bounding box center [881, 405] width 1374 height 691
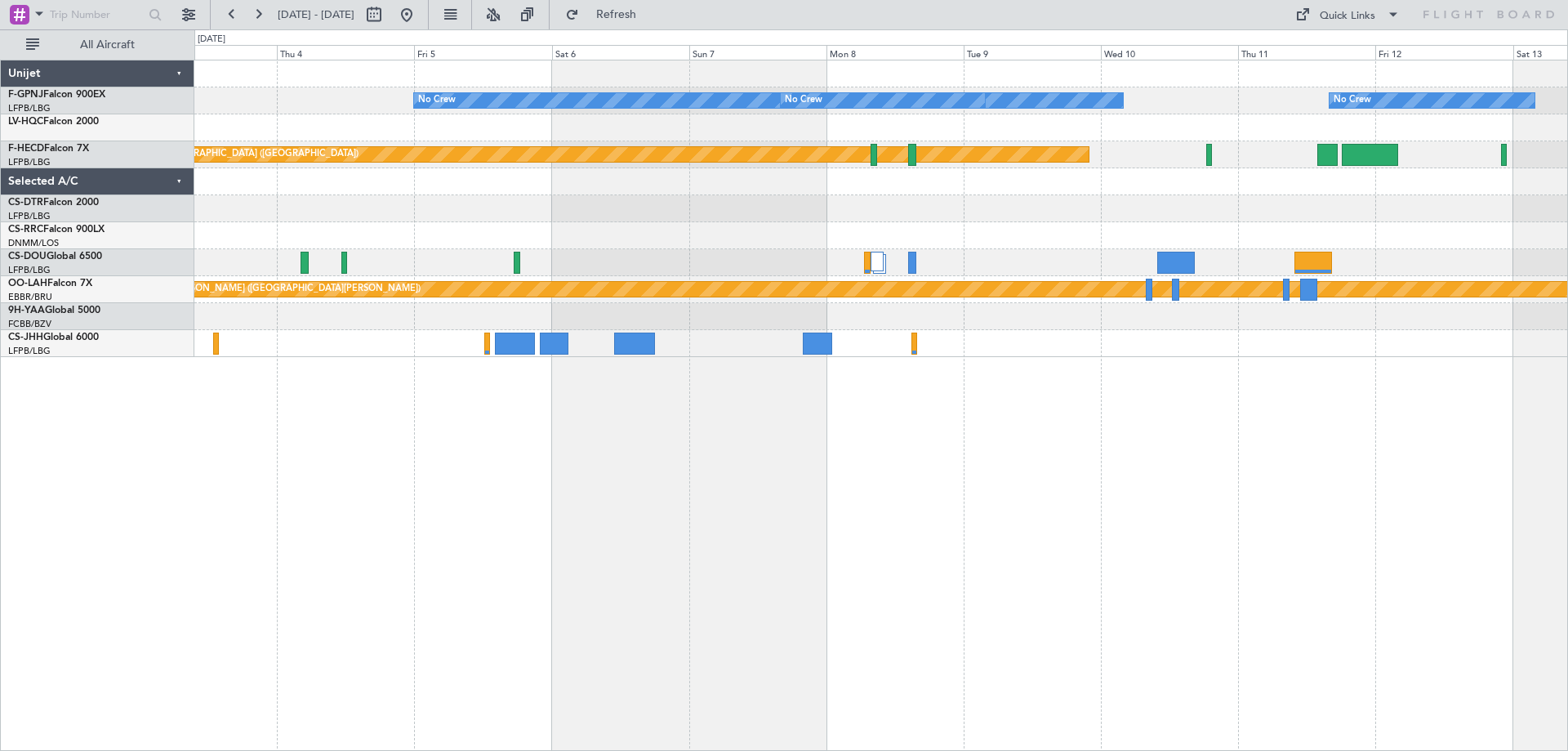
click at [962, 451] on div "No Crew No Crew No Crew Planned Maint [GEOGRAPHIC_DATA] ([GEOGRAPHIC_DATA]) No …" at bounding box center [881, 405] width 1374 height 691
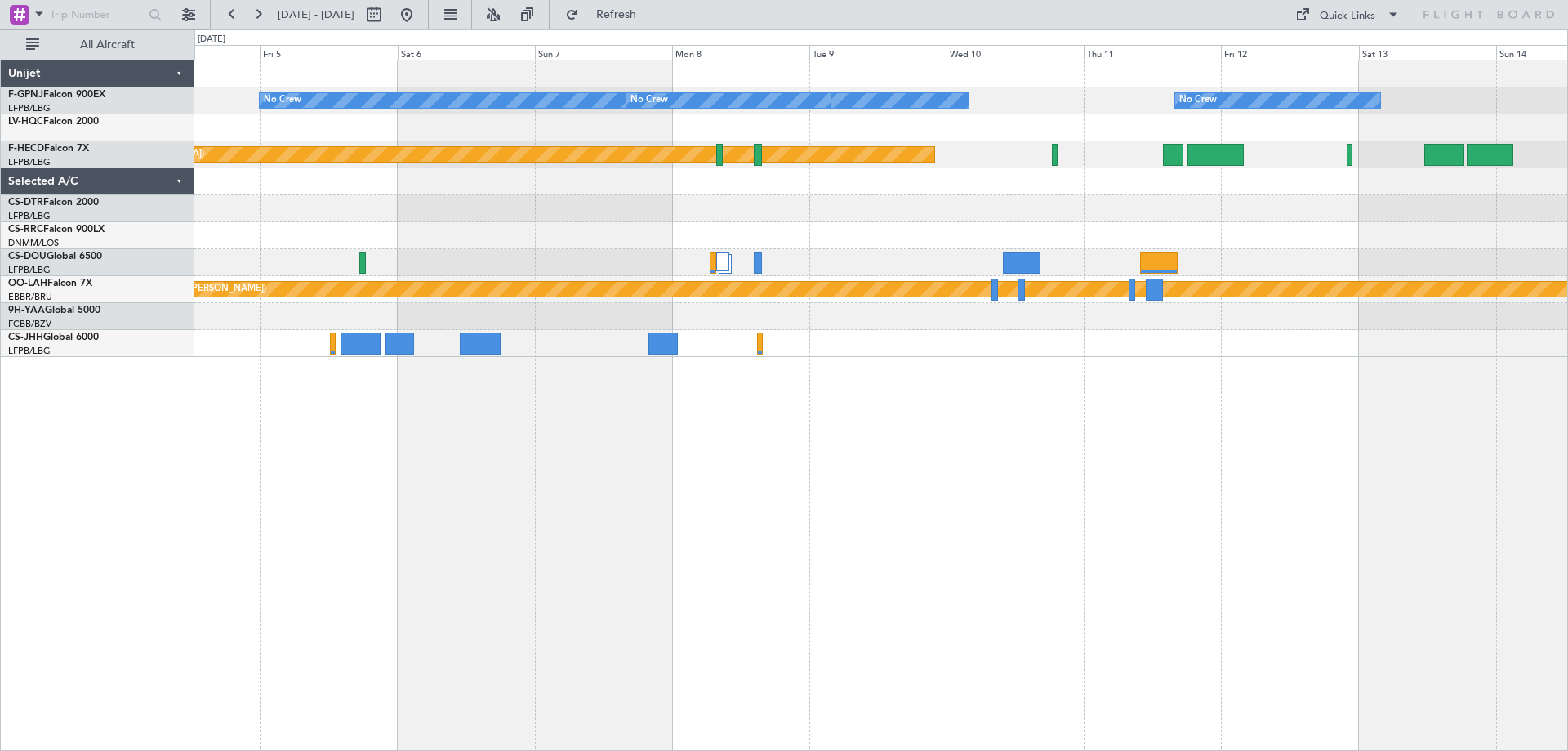
click at [961, 218] on div at bounding box center [880, 208] width 1373 height 27
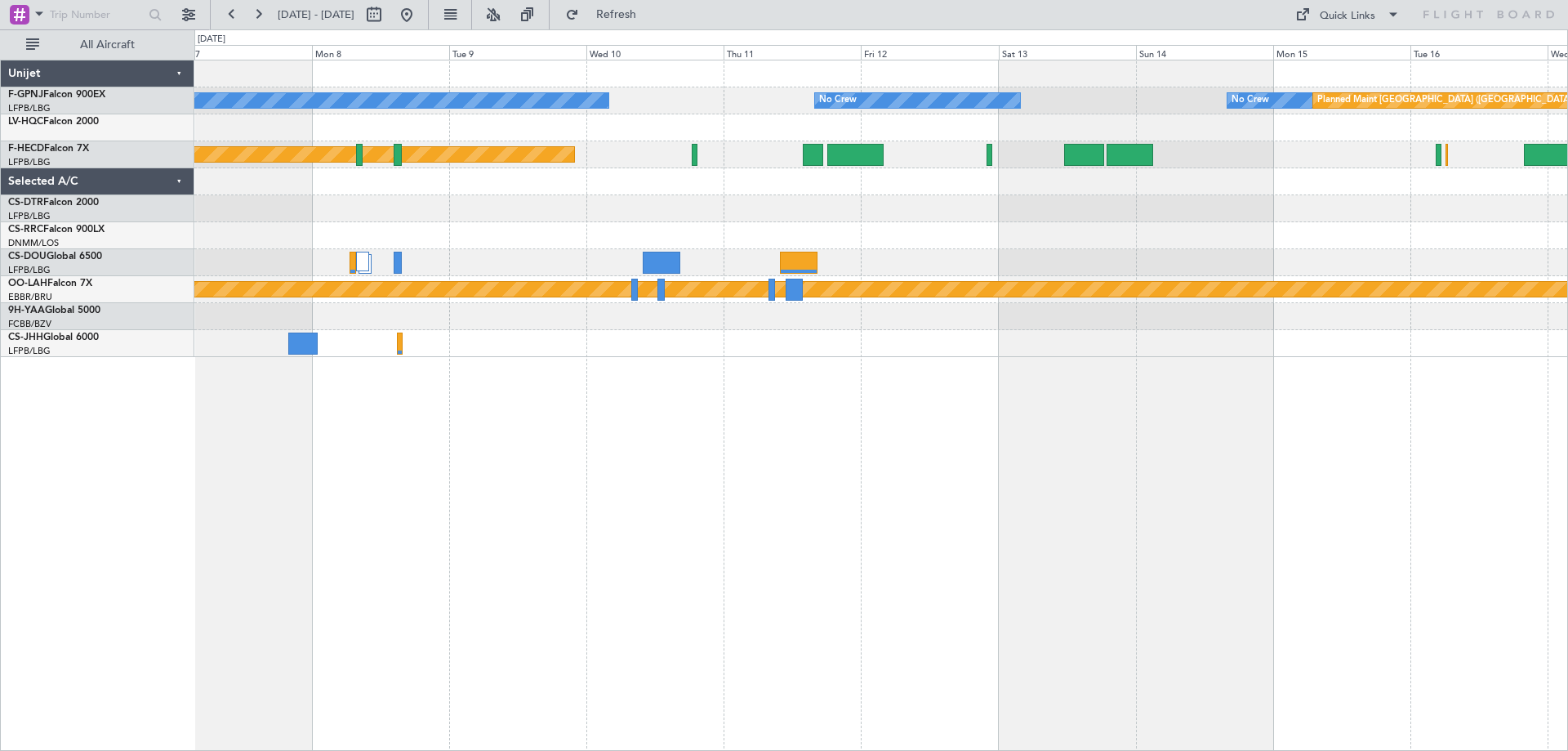
click at [944, 219] on div at bounding box center [880, 208] width 1373 height 27
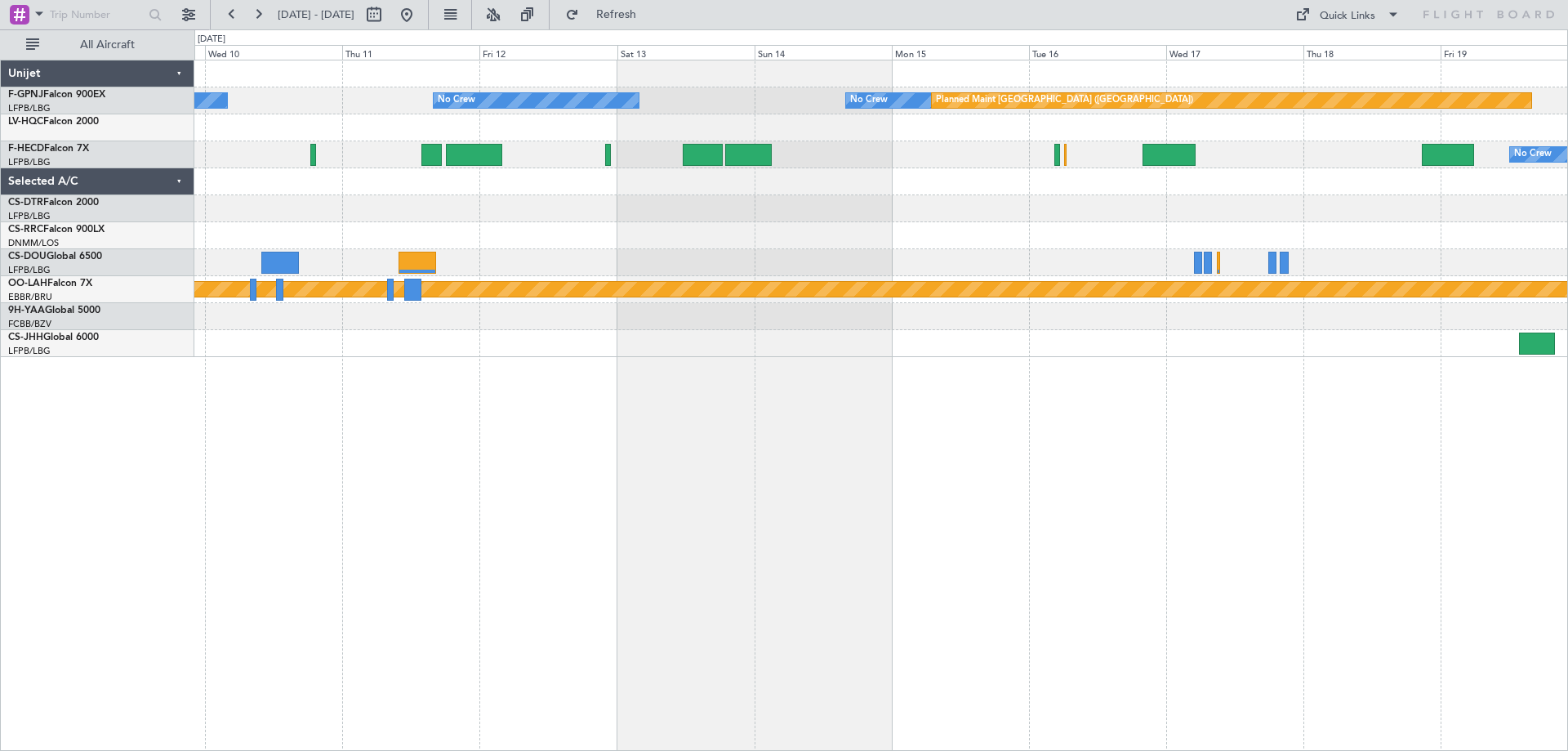
click at [1011, 214] on div at bounding box center [880, 208] width 1373 height 27
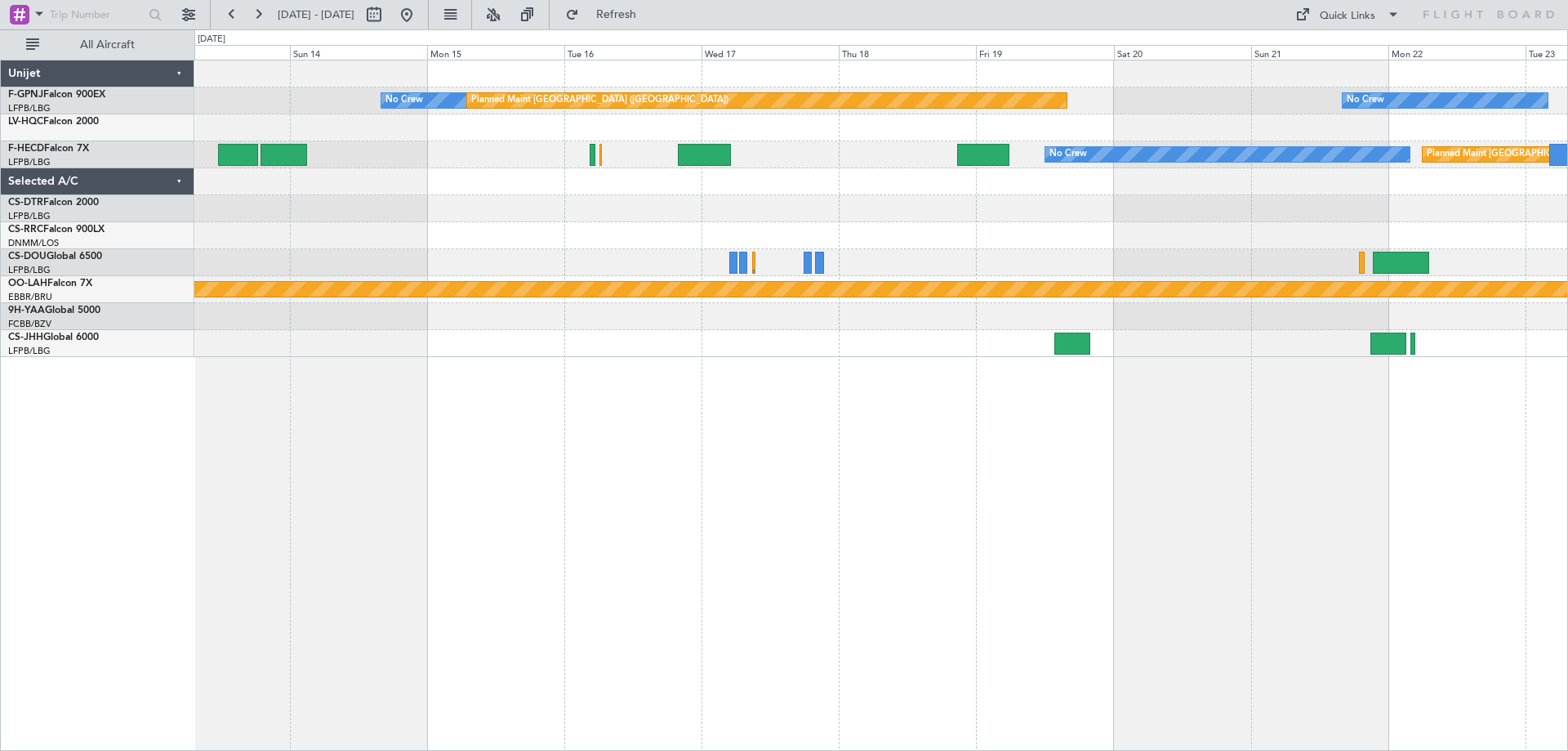
click at [1042, 433] on div "No Crew Planned Maint [GEOGRAPHIC_DATA] ([GEOGRAPHIC_DATA]) No Crew No Crew No …" at bounding box center [881, 405] width 1374 height 691
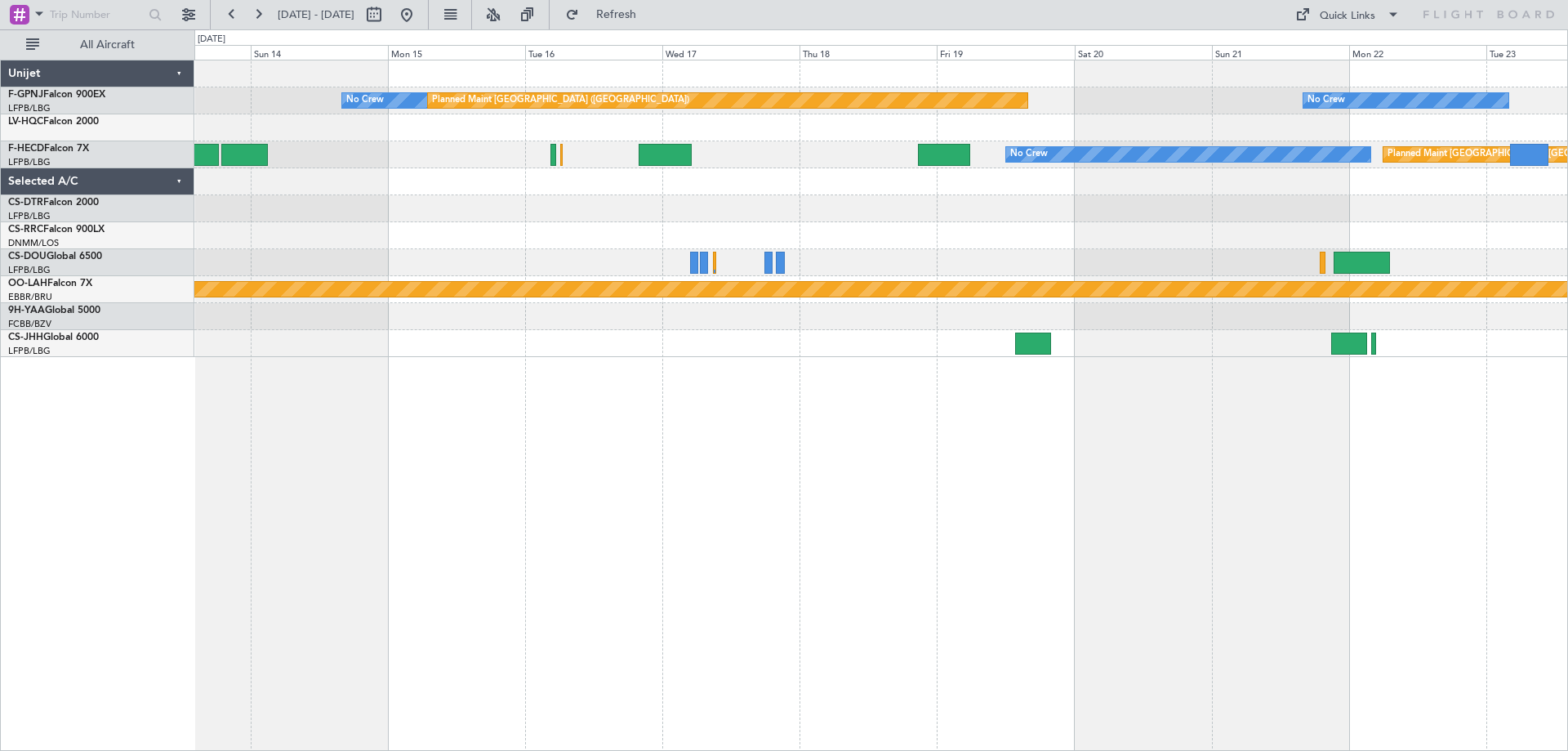
click at [1051, 488] on div "No Crew Planned Maint [GEOGRAPHIC_DATA] ([GEOGRAPHIC_DATA]) No Crew No Crew No …" at bounding box center [881, 405] width 1374 height 691
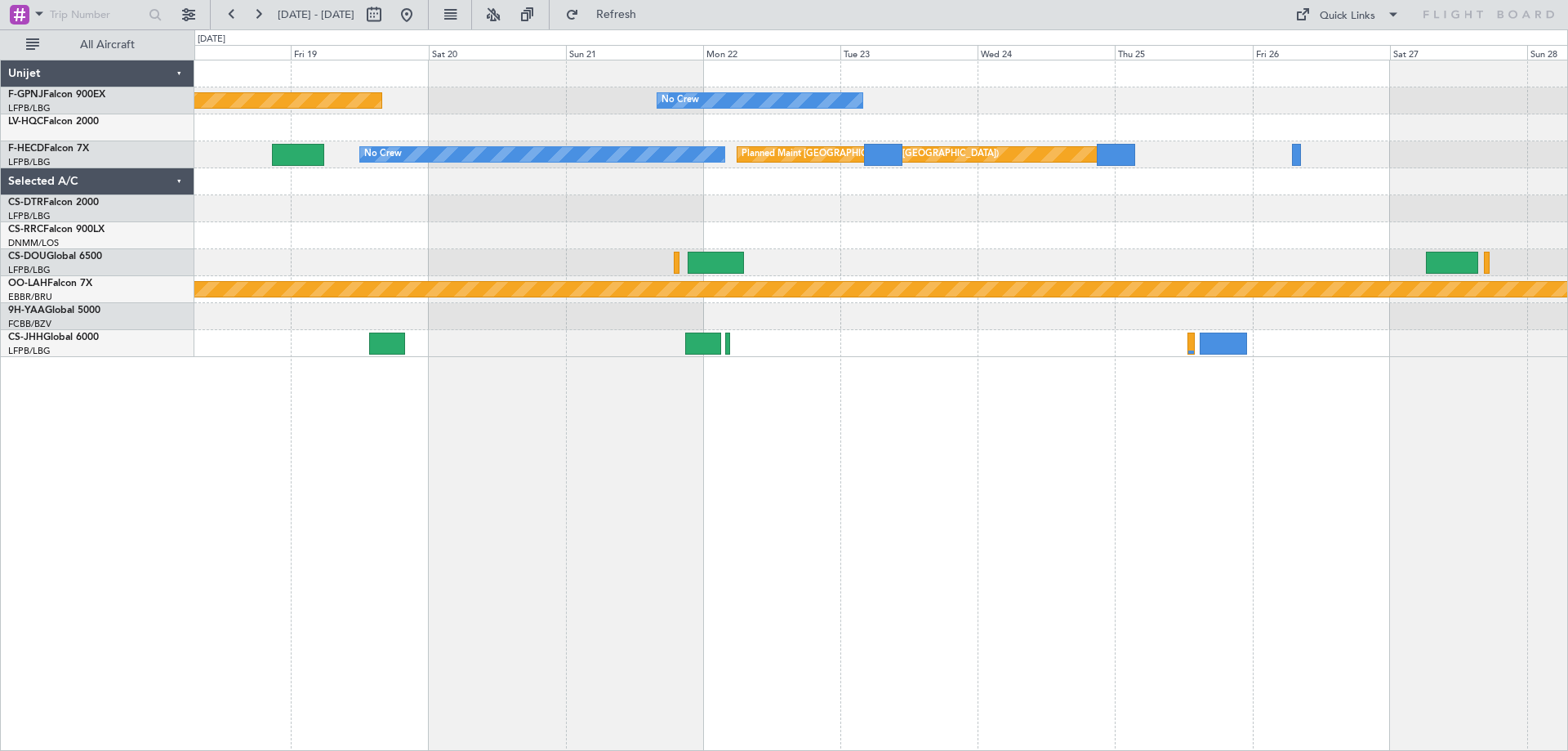
click at [654, 218] on div at bounding box center [880, 208] width 1373 height 27
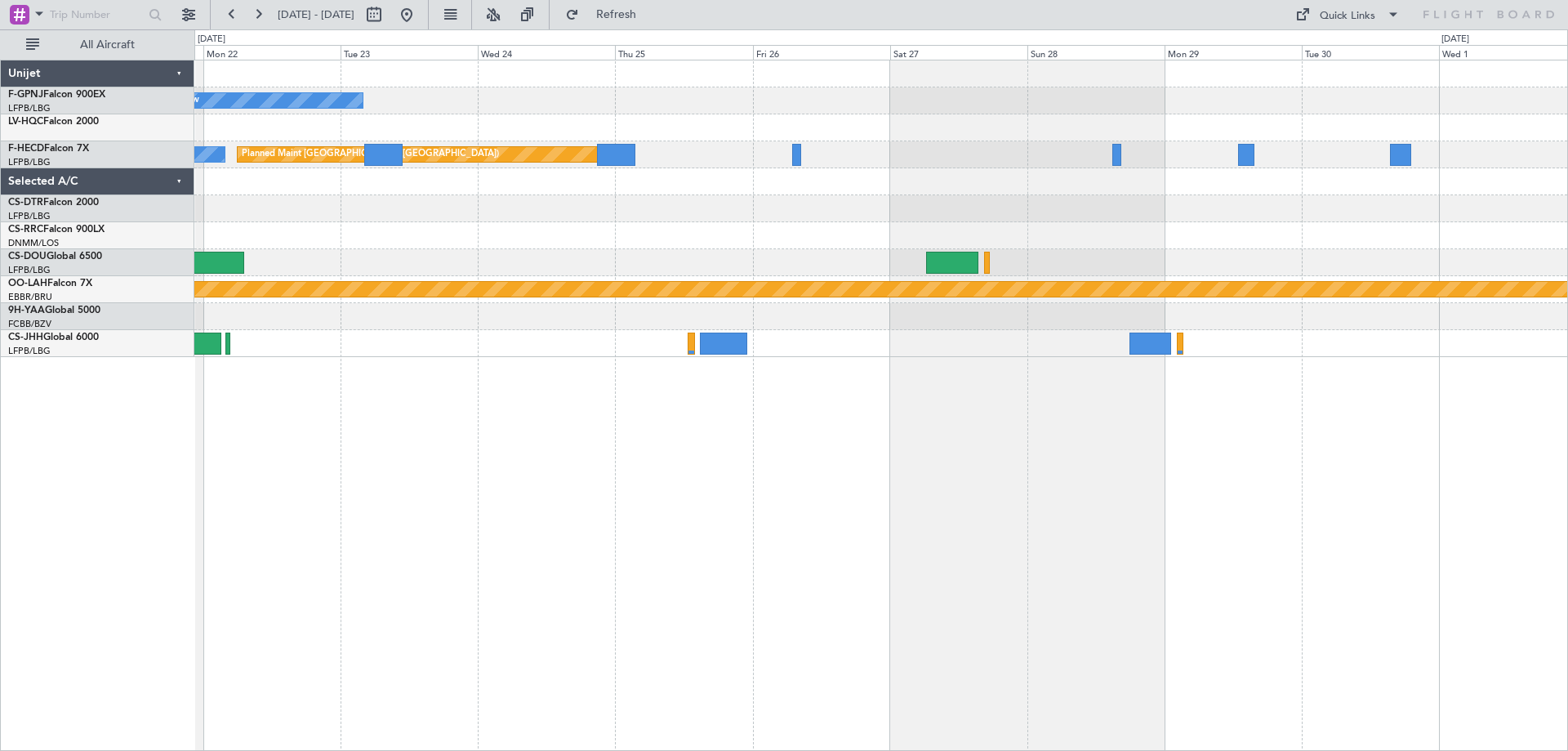
click at [884, 528] on div "No Crew Planned Maint [GEOGRAPHIC_DATA] ([GEOGRAPHIC_DATA]) No Crew Planned Mai…" at bounding box center [881, 405] width 1374 height 691
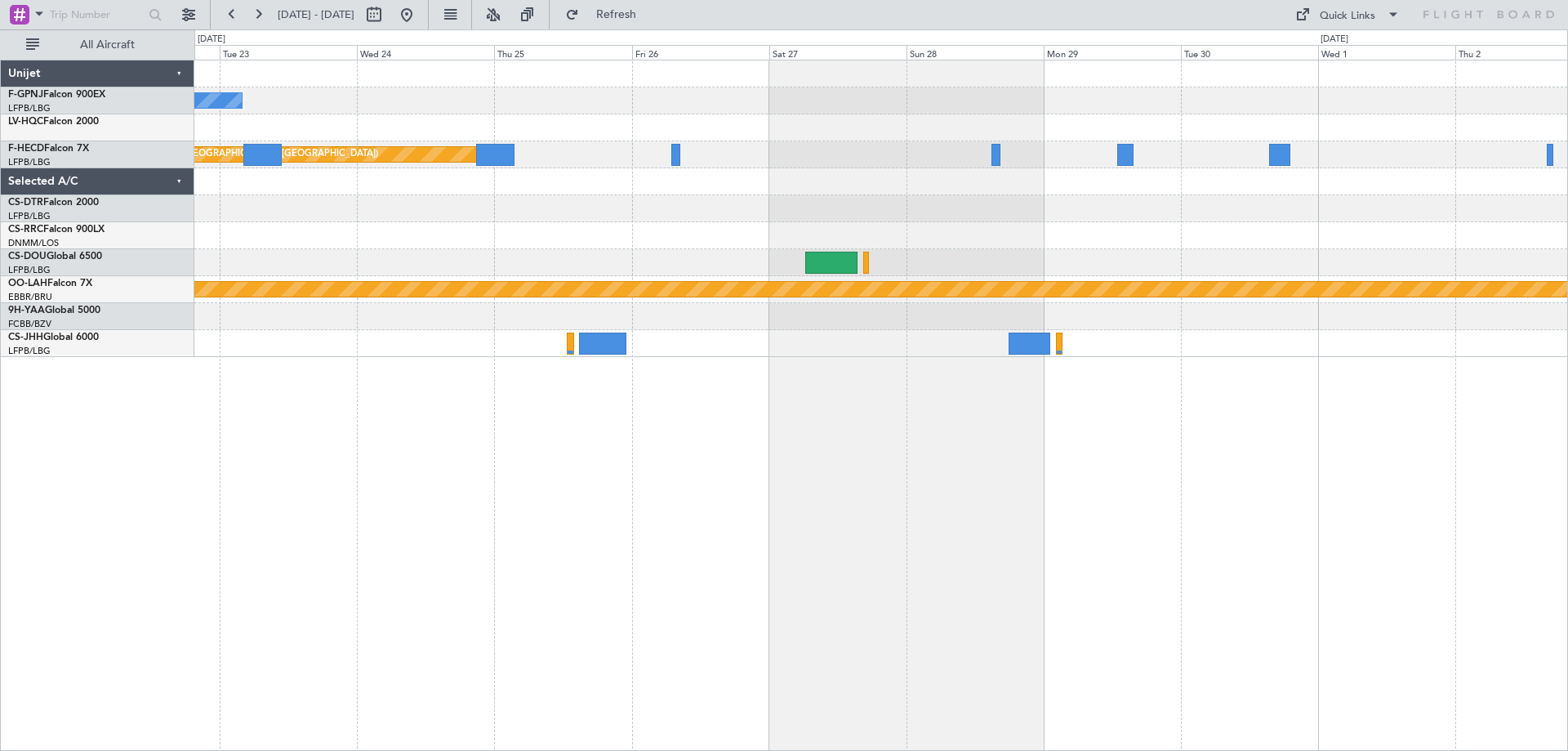
click at [997, 223] on div "No Crew Planned Maint [GEOGRAPHIC_DATA] ([GEOGRAPHIC_DATA]) No Crew Planned [GE…" at bounding box center [880, 208] width 1373 height 297
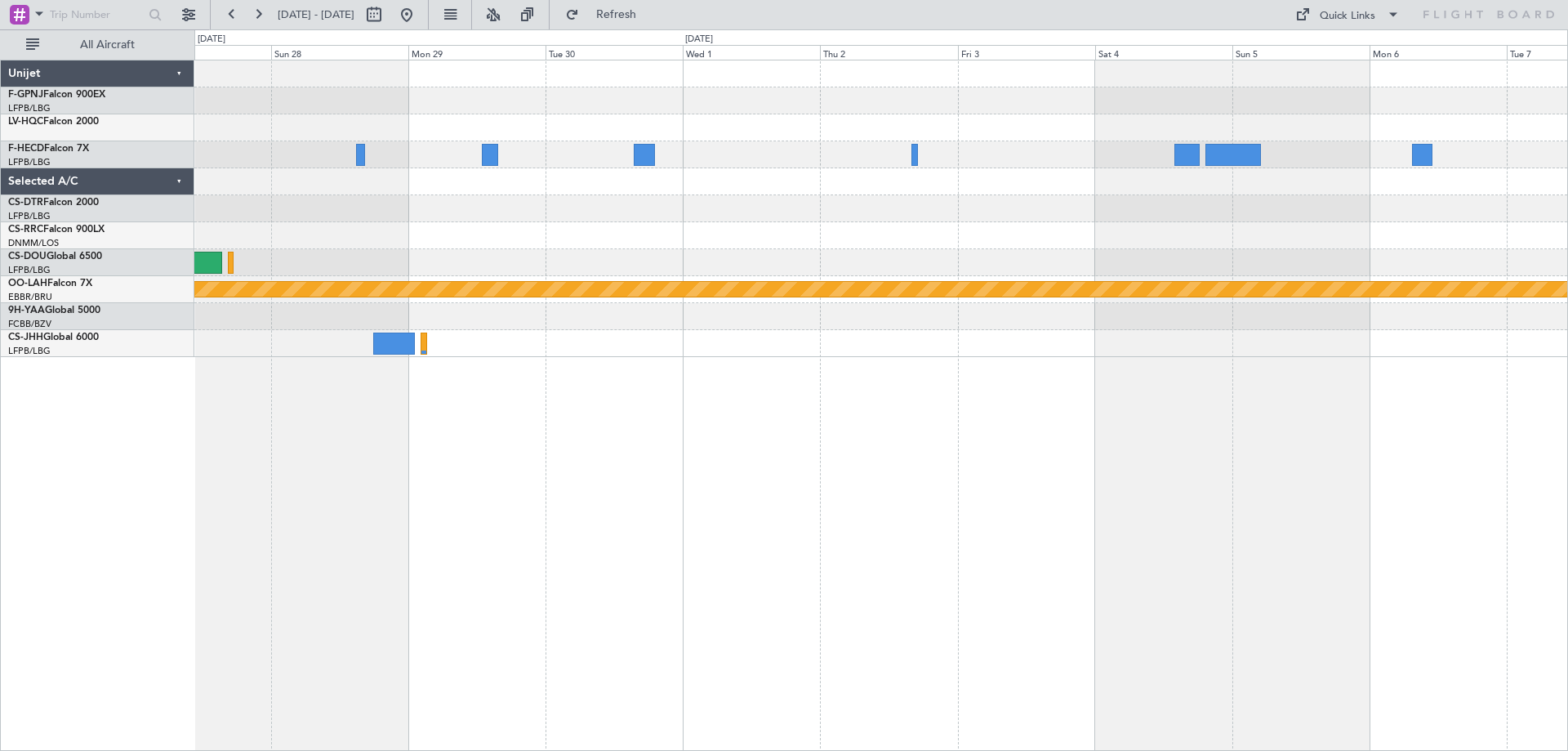
click at [940, 267] on div "Planned Maint [PERSON_NAME]-[GEOGRAPHIC_DATA][PERSON_NAME] ([GEOGRAPHIC_DATA][P…" at bounding box center [880, 208] width 1373 height 297
click at [420, 19] on button at bounding box center [406, 14] width 26 height 26
